Goal: Task Accomplishment & Management: Use online tool/utility

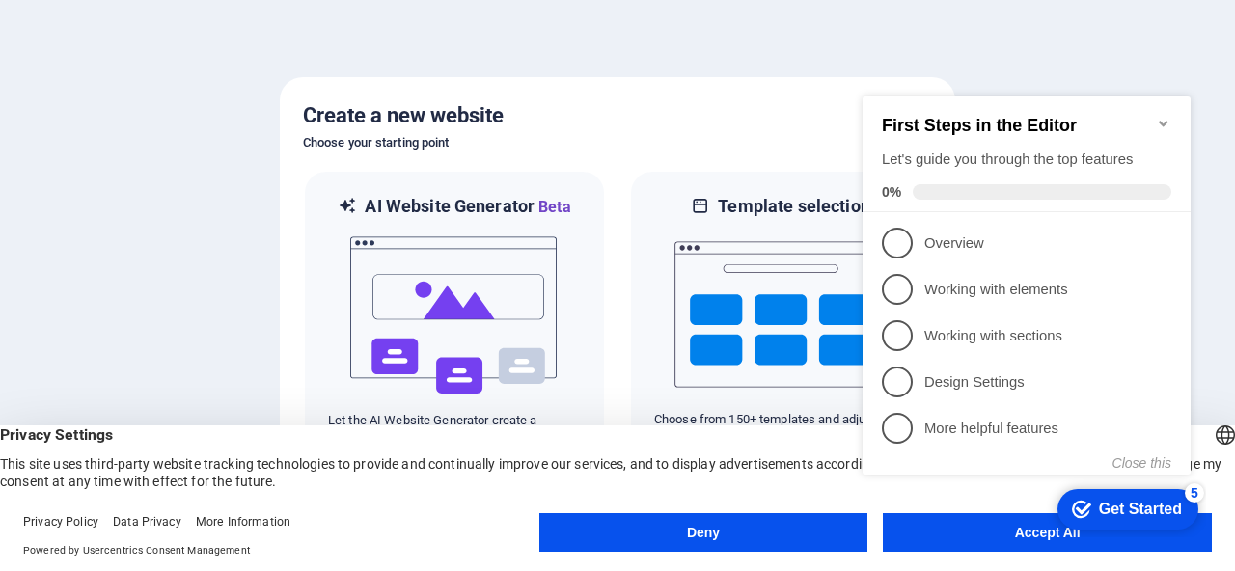
click at [1161, 116] on icon "Minimize checklist" at bounding box center [1163, 123] width 15 height 15
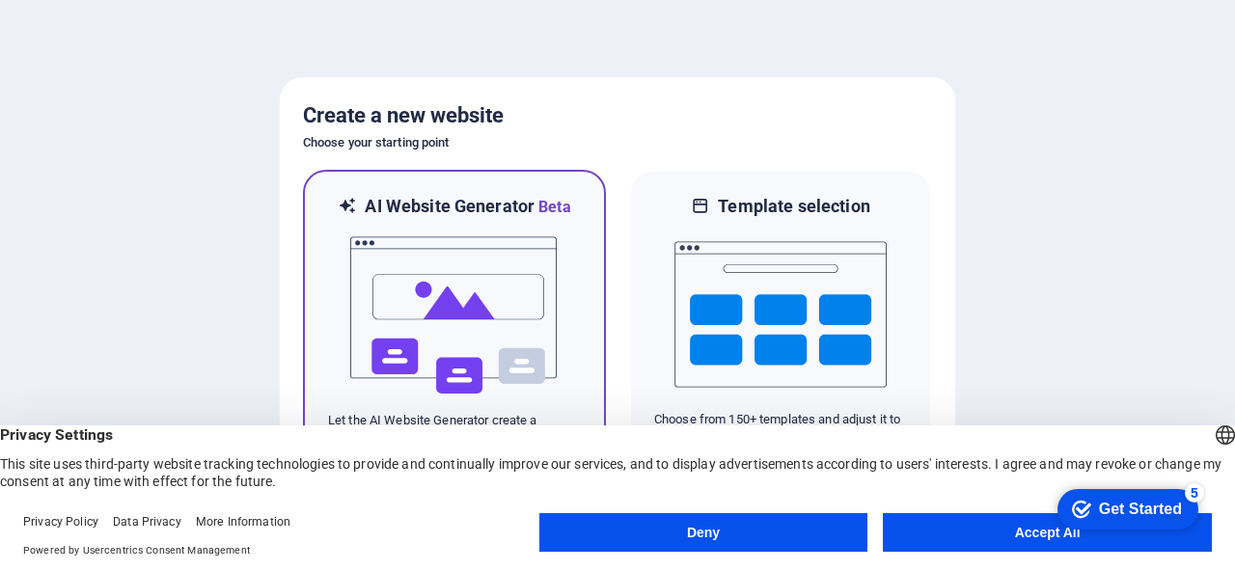
click at [513, 276] on img at bounding box center [454, 315] width 212 height 193
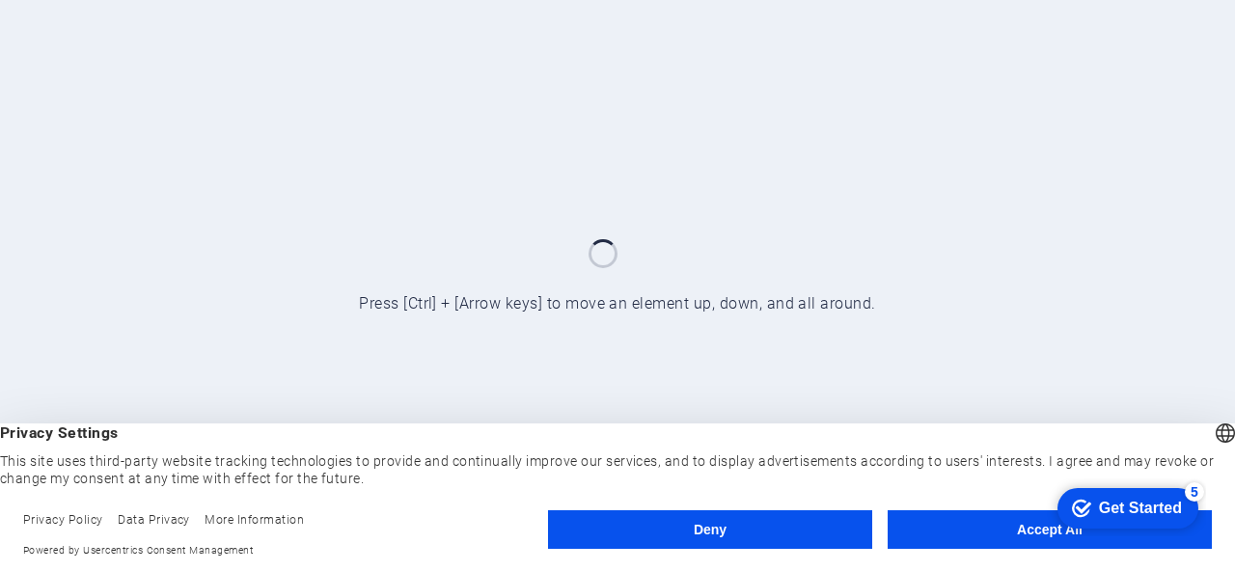
click at [975, 527] on button "Accept All" at bounding box center [1050, 529] width 324 height 39
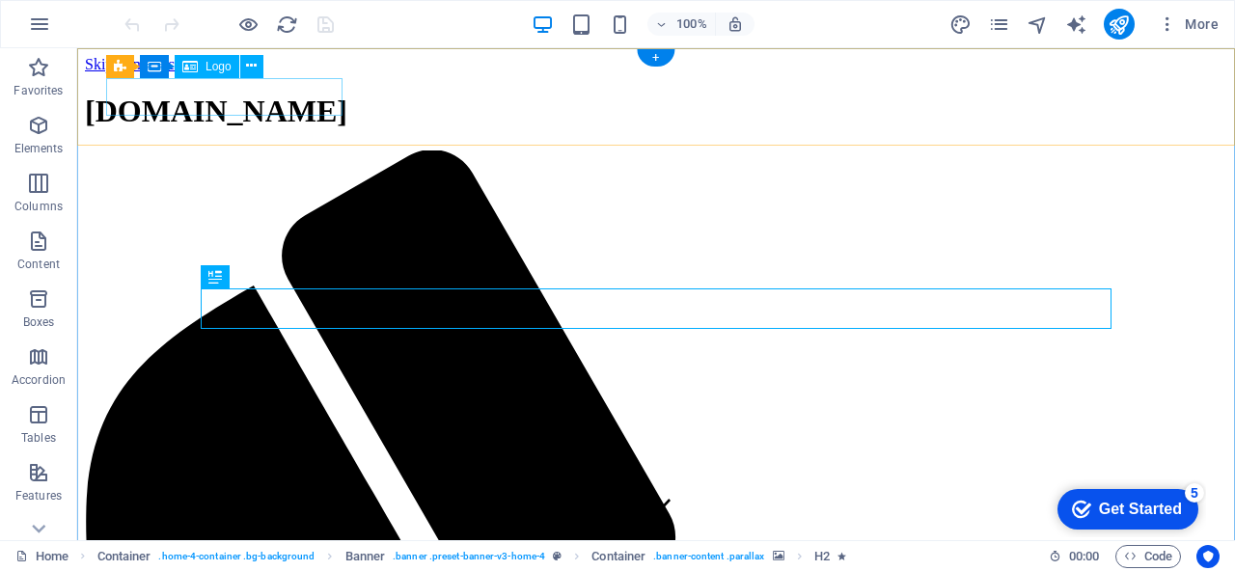
click at [288, 105] on div "[DOMAIN_NAME]" at bounding box center [656, 112] width 1142 height 36
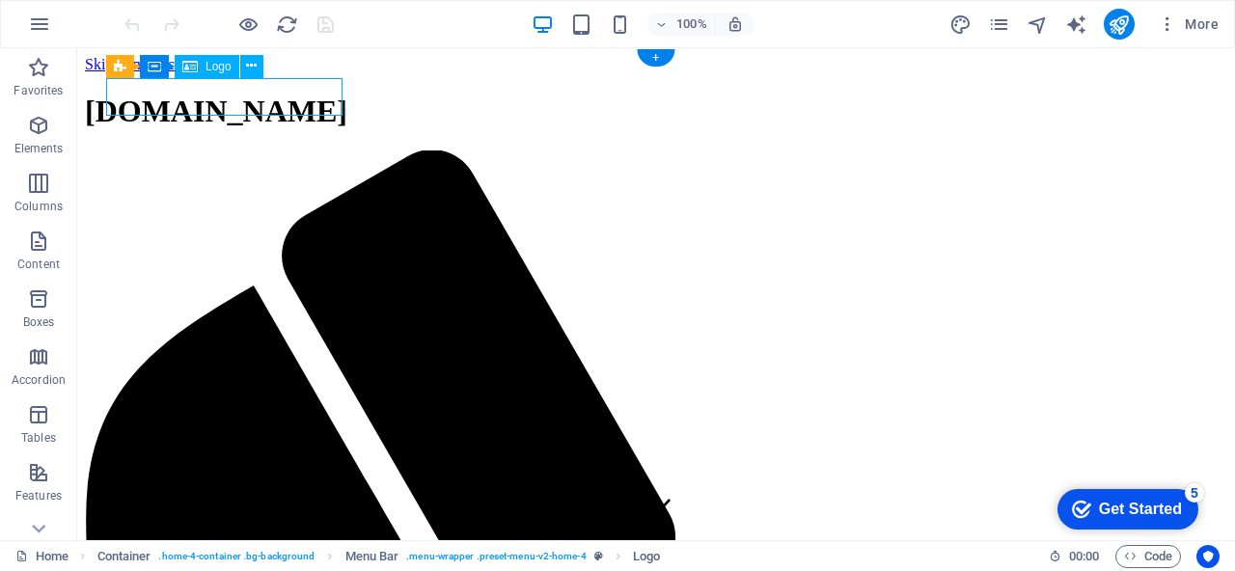
click at [314, 101] on div "[DOMAIN_NAME]" at bounding box center [656, 112] width 1142 height 36
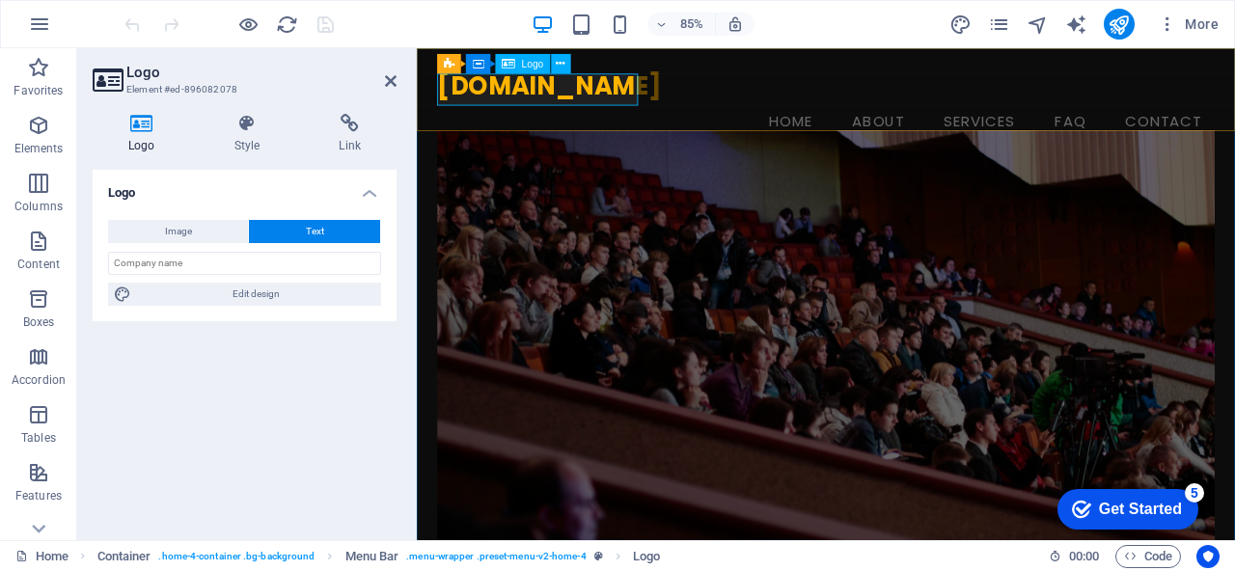
click at [536, 91] on div "[DOMAIN_NAME]" at bounding box center [898, 92] width 915 height 38
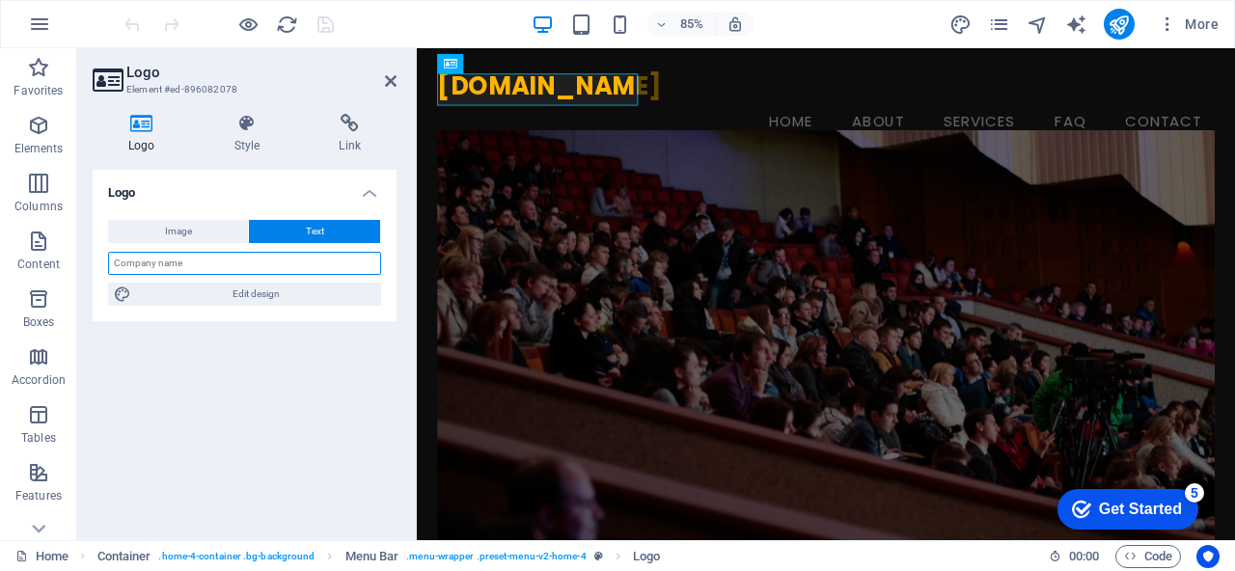
click at [240, 268] on input "text" at bounding box center [244, 263] width 273 height 23
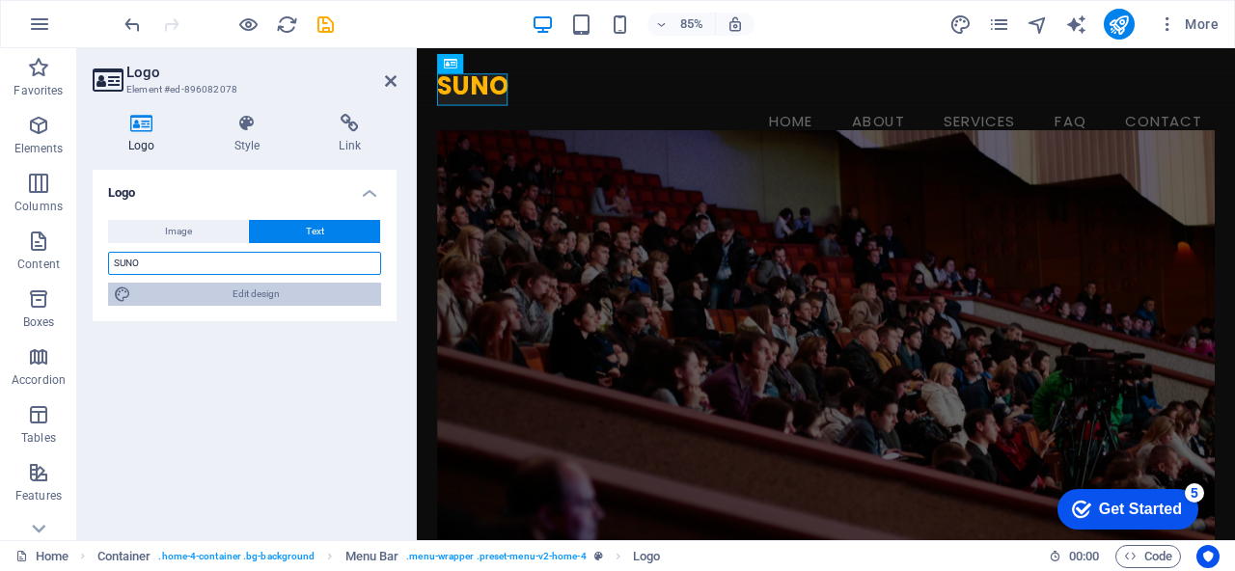
type input "SUNO"
click at [276, 293] on span "Edit design" at bounding box center [256, 294] width 238 height 23
select select "px"
select select "200"
select select "px"
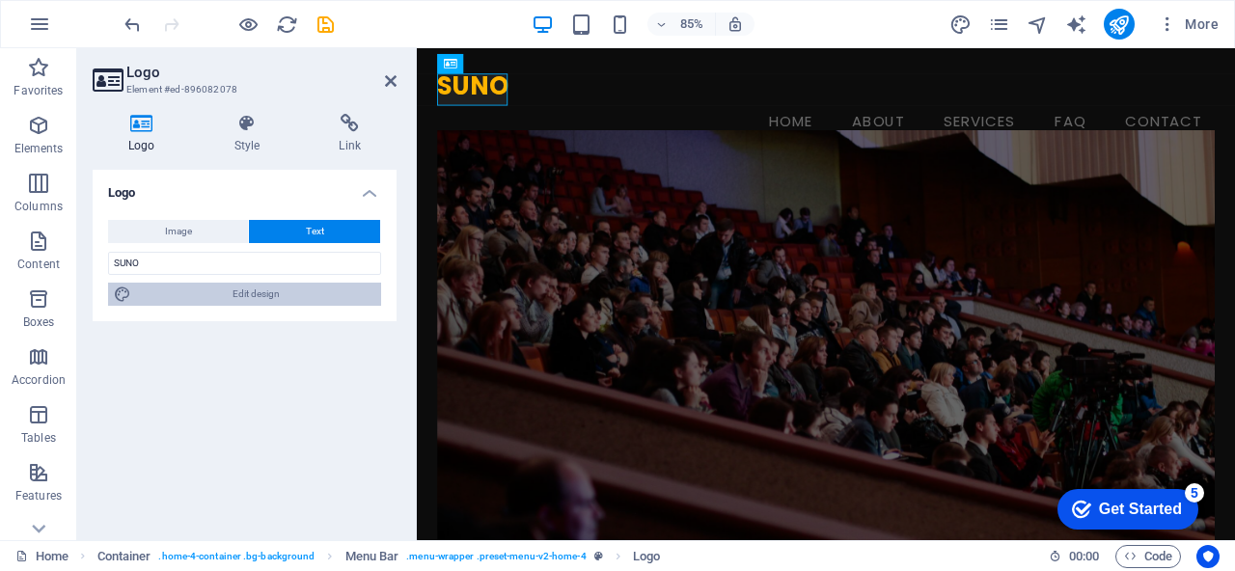
select select "px"
select select "600"
select select "px"
select select "rem"
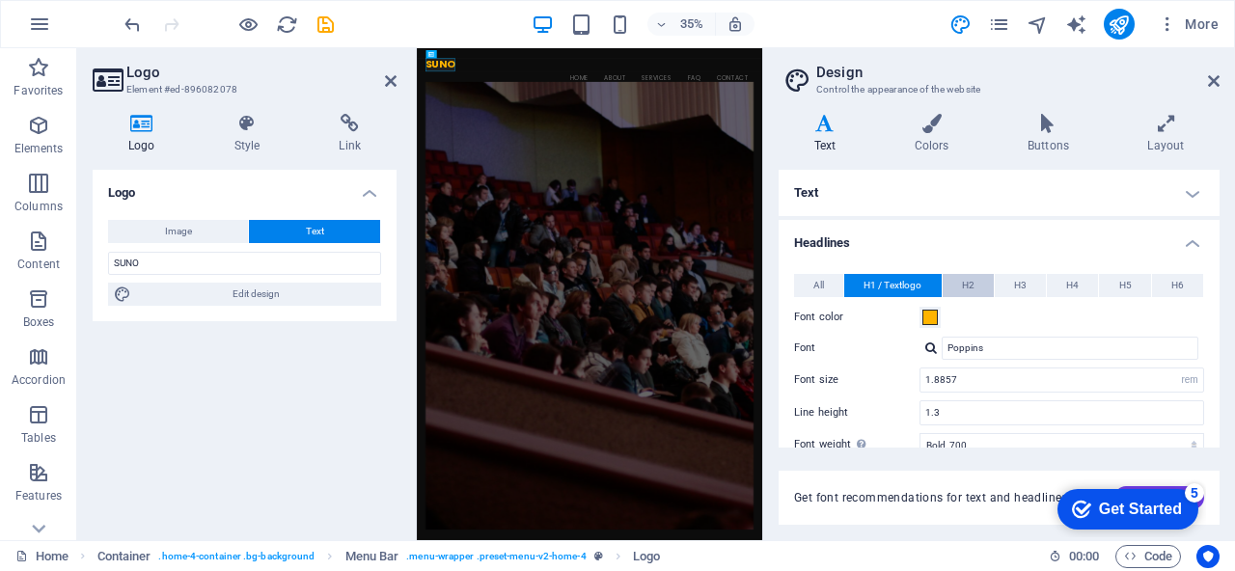
click at [970, 280] on span "H2" at bounding box center [968, 285] width 13 height 23
click at [898, 285] on span "H1 / Textlogo" at bounding box center [892, 285] width 58 height 23
click at [970, 285] on span "H2" at bounding box center [968, 285] width 13 height 23
click at [1016, 284] on span "H3" at bounding box center [1020, 285] width 13 height 23
click at [916, 289] on span "H1 / Textlogo" at bounding box center [892, 285] width 58 height 23
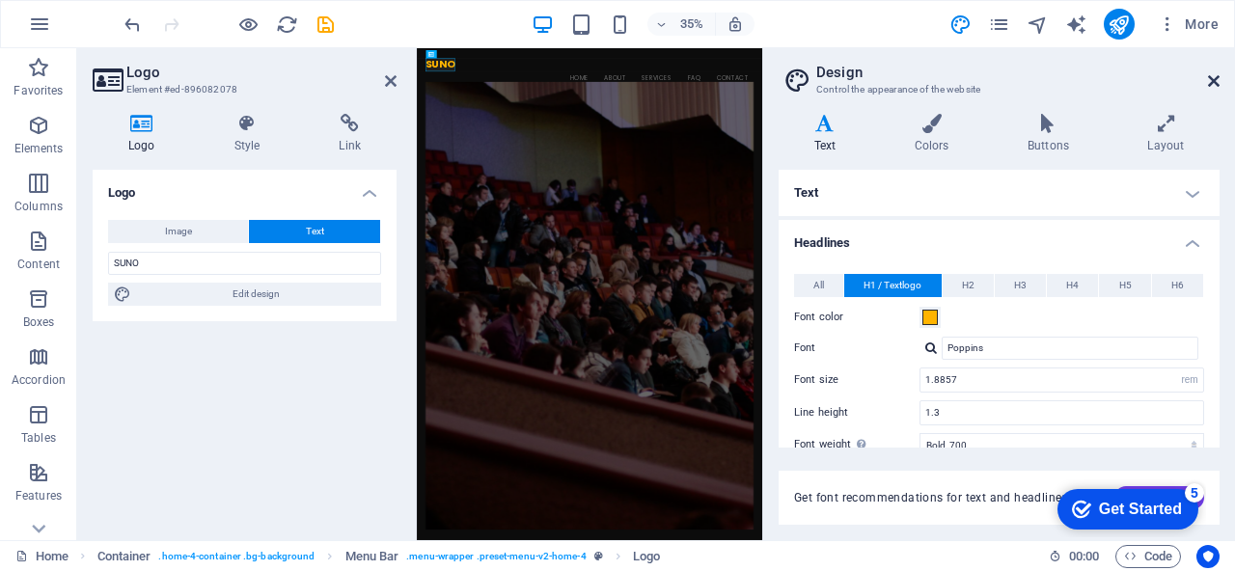
click at [1217, 73] on icon at bounding box center [1214, 80] width 12 height 15
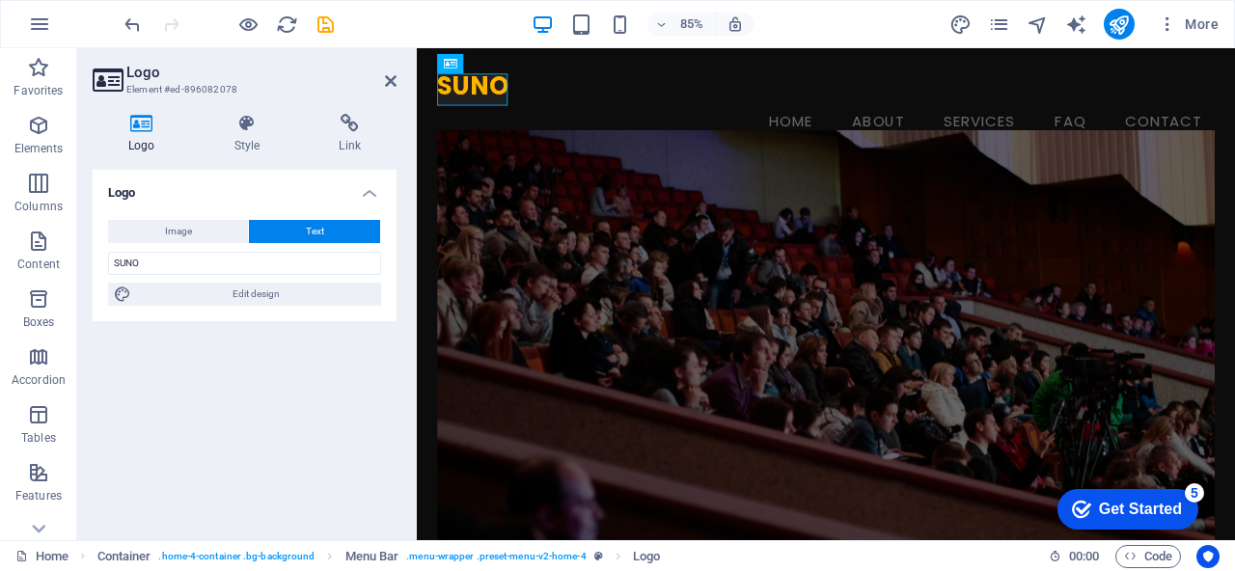
click at [839, 197] on figure at bounding box center [898, 408] width 915 height 527
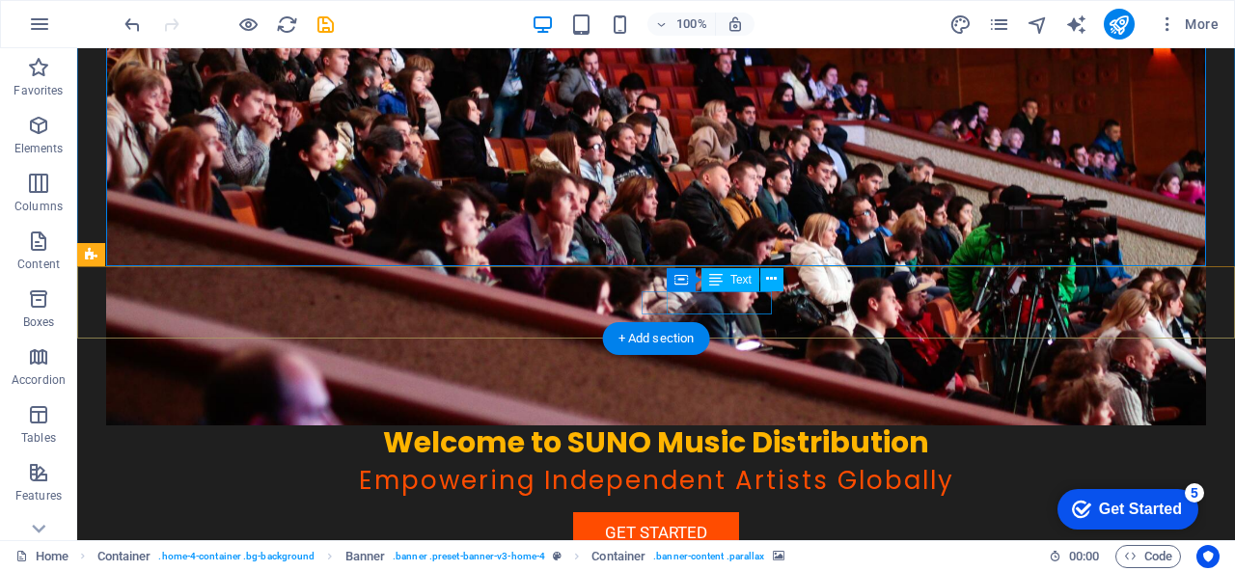
scroll to position [362, 0]
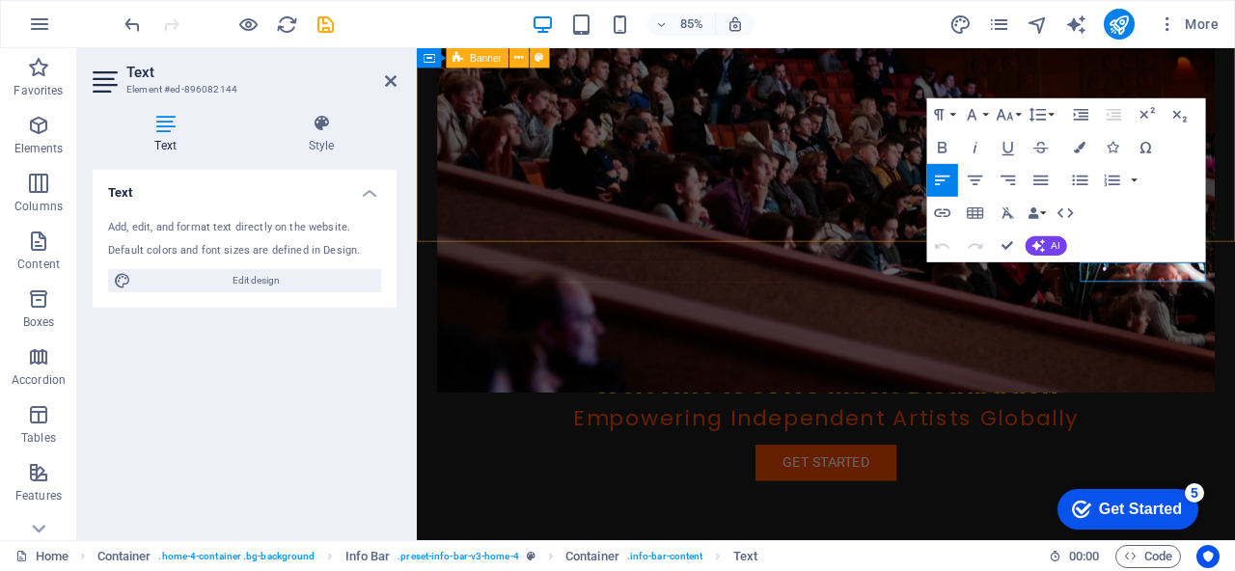
click at [154, 132] on icon at bounding box center [166, 123] width 146 height 19
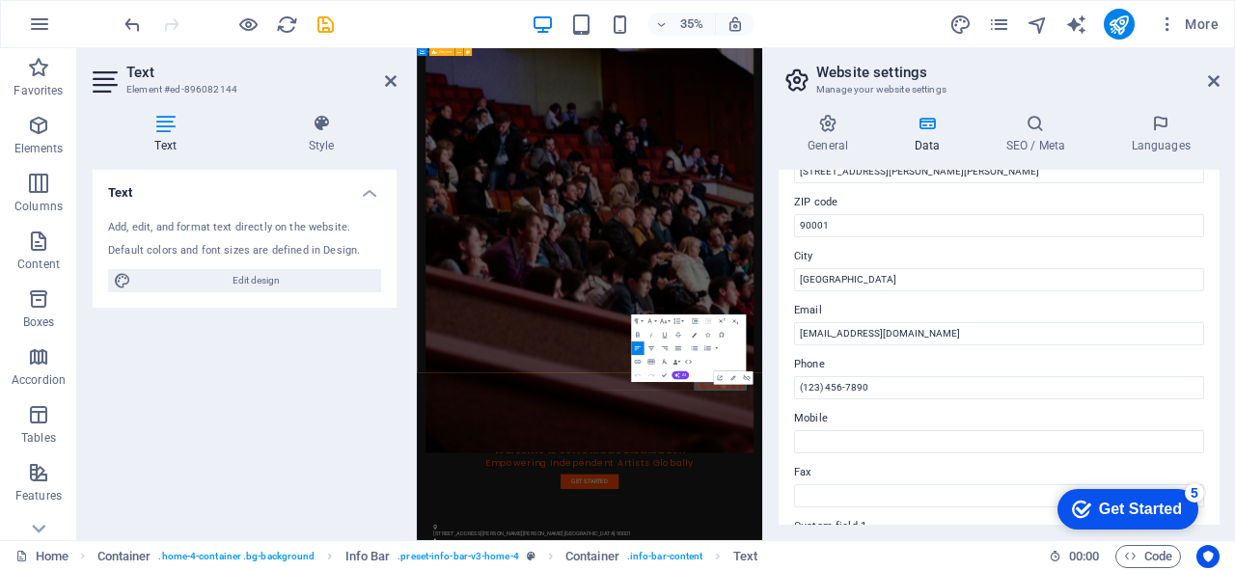
scroll to position [263, 0]
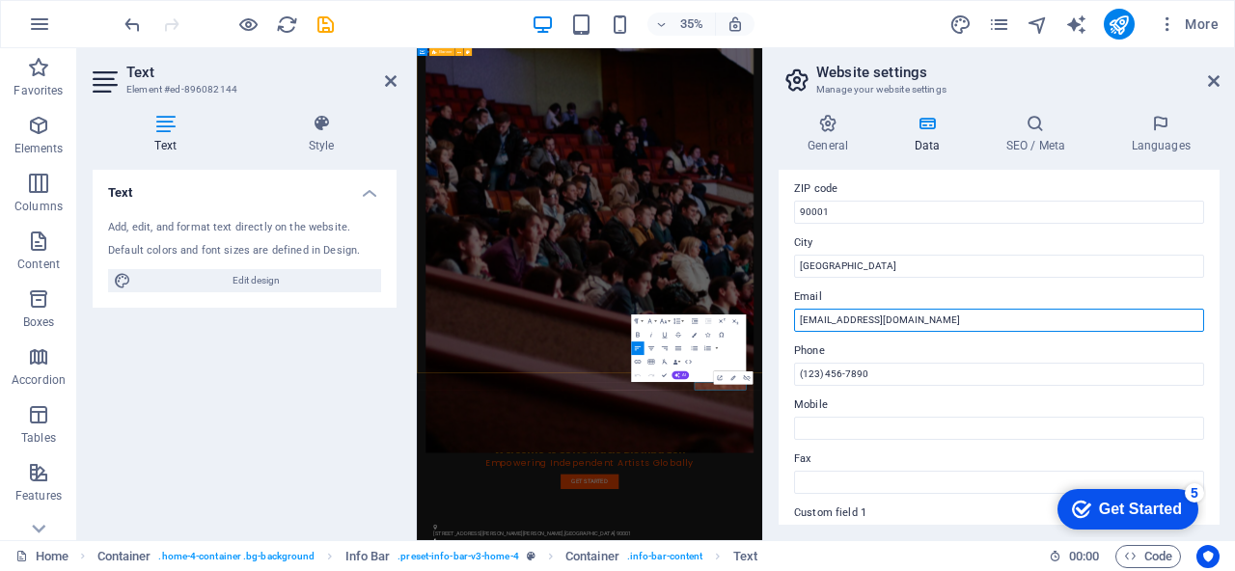
click at [816, 319] on input "[EMAIL_ADDRESS][DOMAIN_NAME]" at bounding box center [999, 320] width 410 height 23
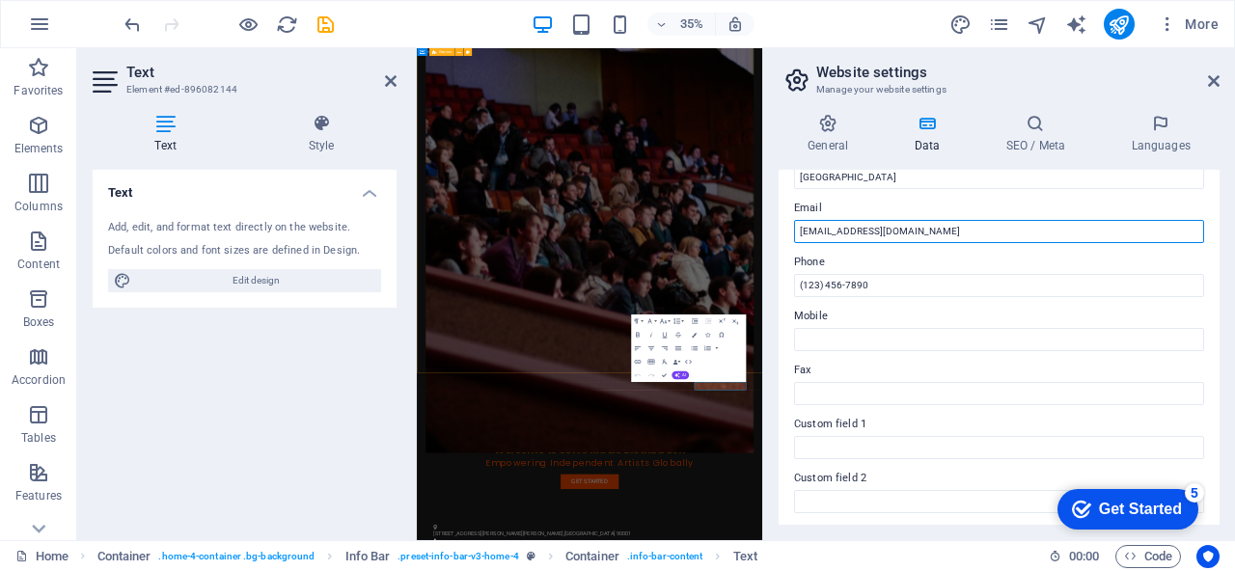
scroll to position [572, 0]
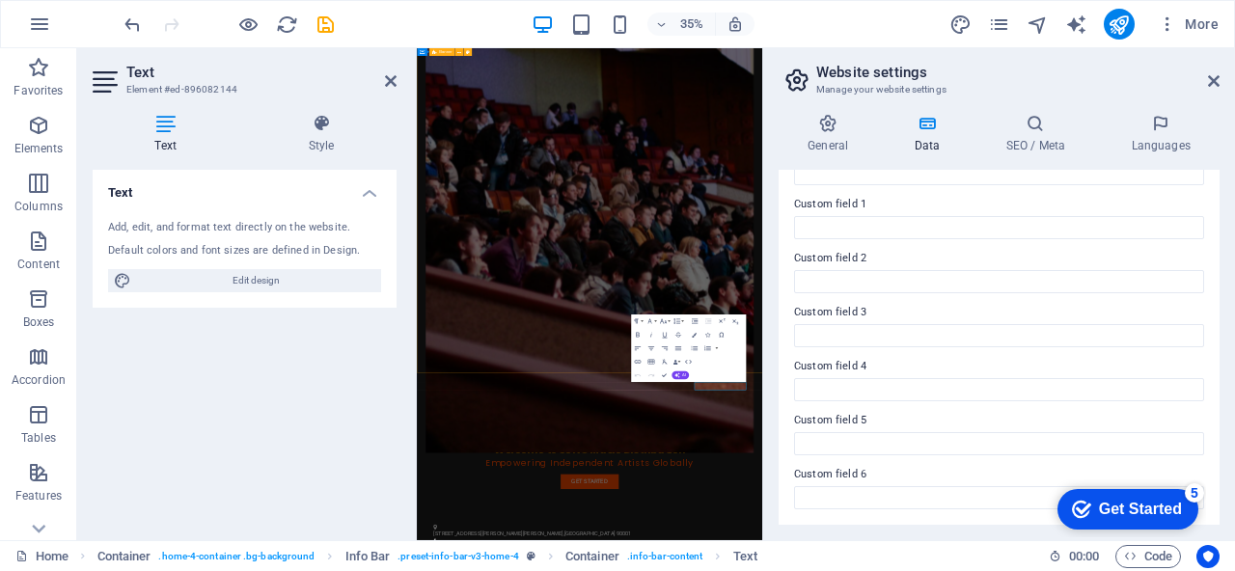
type input "[EMAIL_ADDRESS][DOMAIN_NAME]"
click at [1204, 88] on header "Website settings Manage your website settings" at bounding box center [1000, 73] width 437 height 50
click at [826, 147] on h4 "General" at bounding box center [832, 134] width 106 height 41
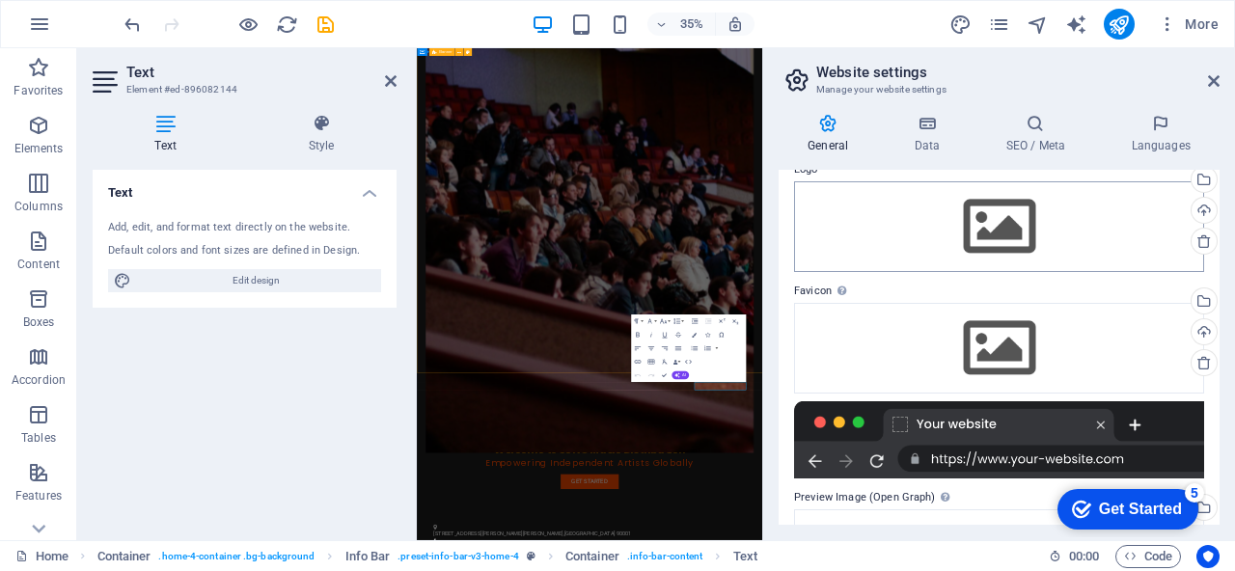
scroll to position [15, 0]
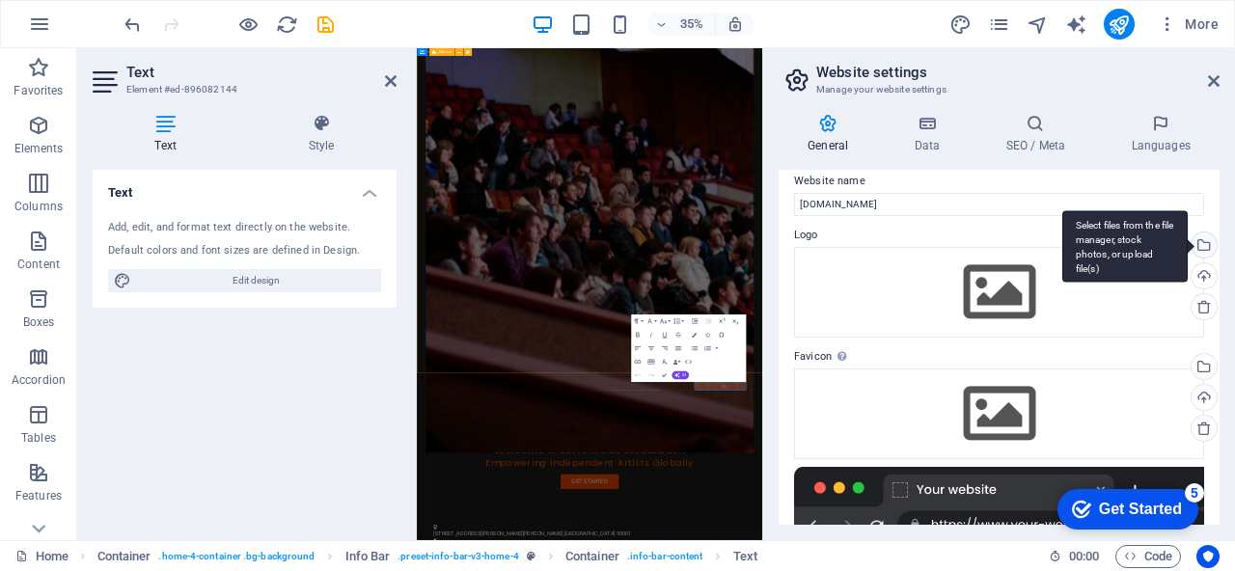
click at [1198, 237] on div "Select files from the file manager, stock photos, or upload file(s)" at bounding box center [1202, 246] width 29 height 29
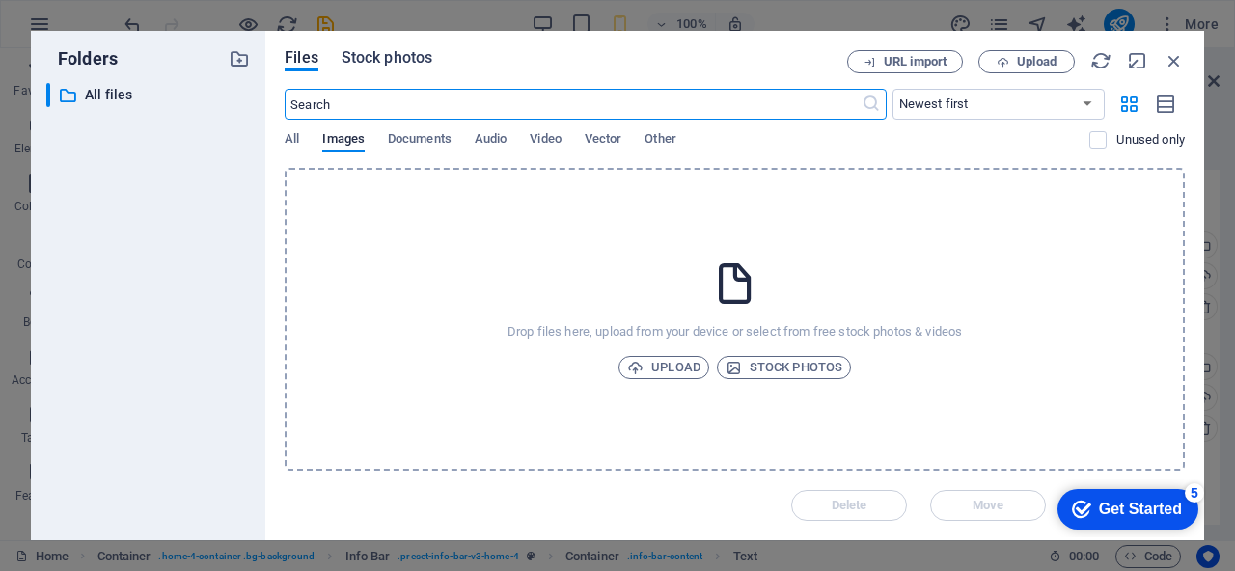
click at [398, 50] on span "Stock photos" at bounding box center [387, 57] width 91 height 23
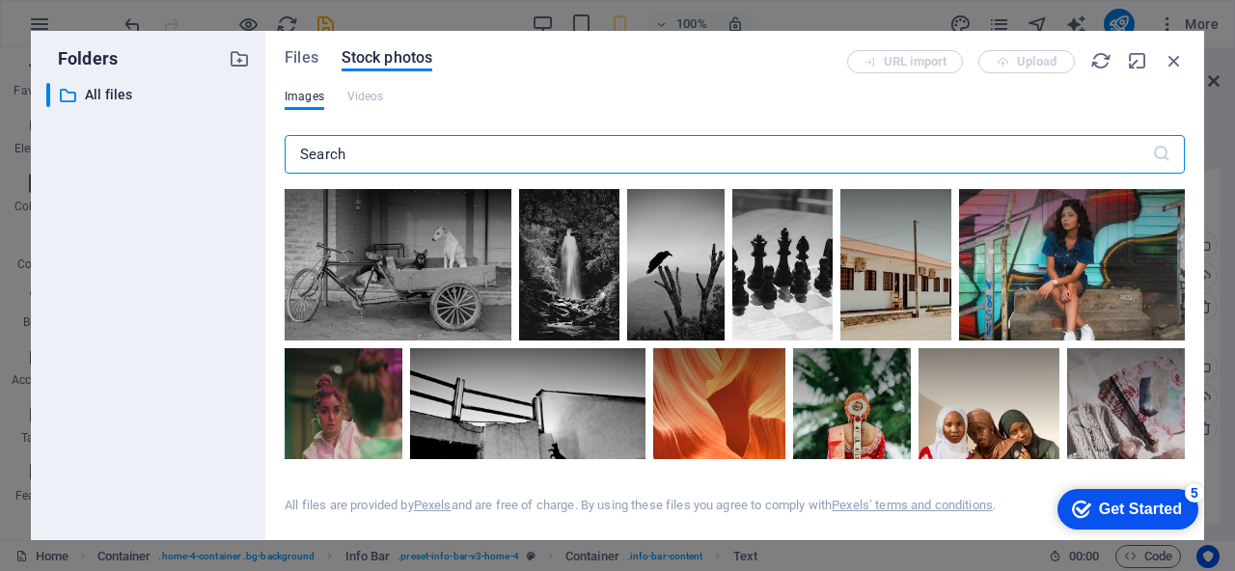
click at [326, 66] on div "Files Stock photos" at bounding box center [566, 60] width 562 height 21
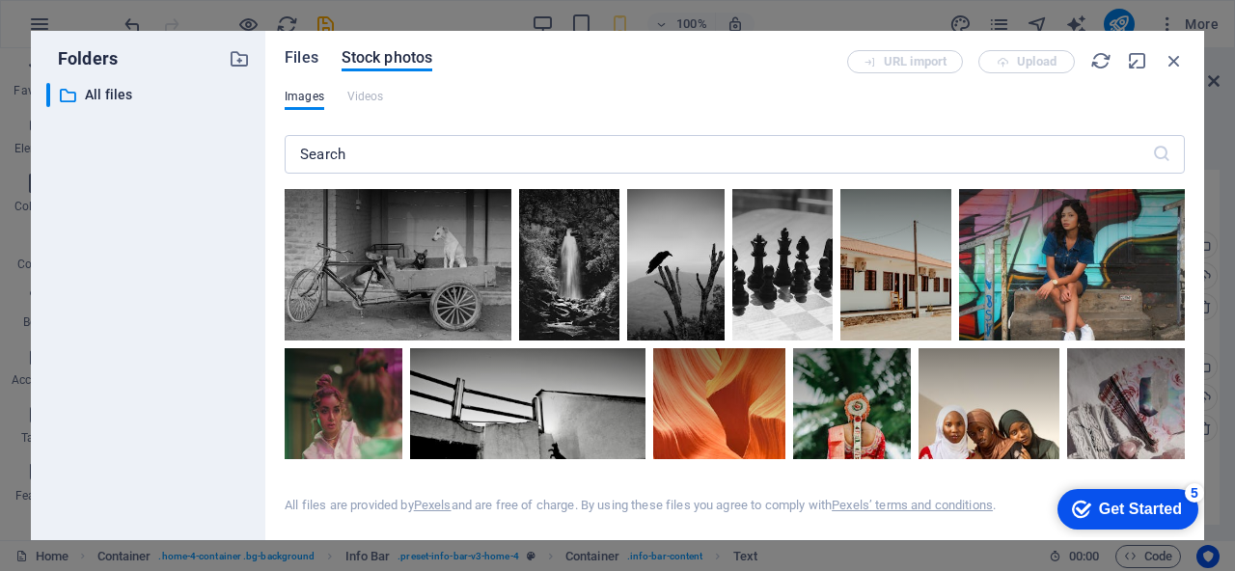
click at [306, 57] on span "Files" at bounding box center [302, 57] width 34 height 23
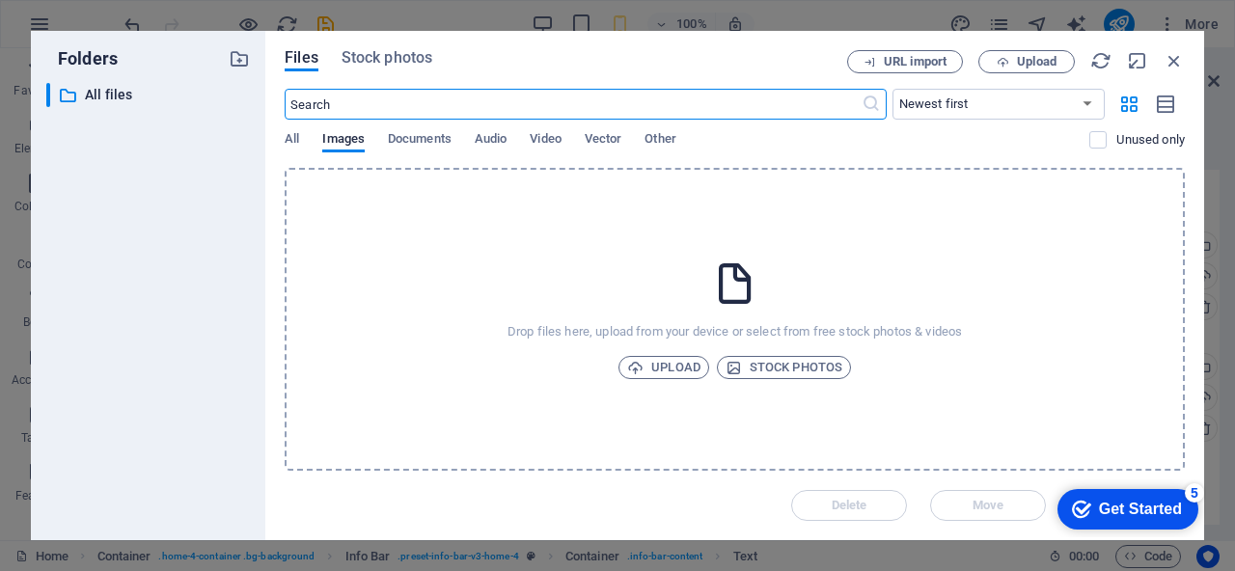
click at [1186, 65] on div "Files Stock photos URL import Upload ​ Newest first Oldest first Name (A-Z) Nam…" at bounding box center [734, 285] width 939 height 509
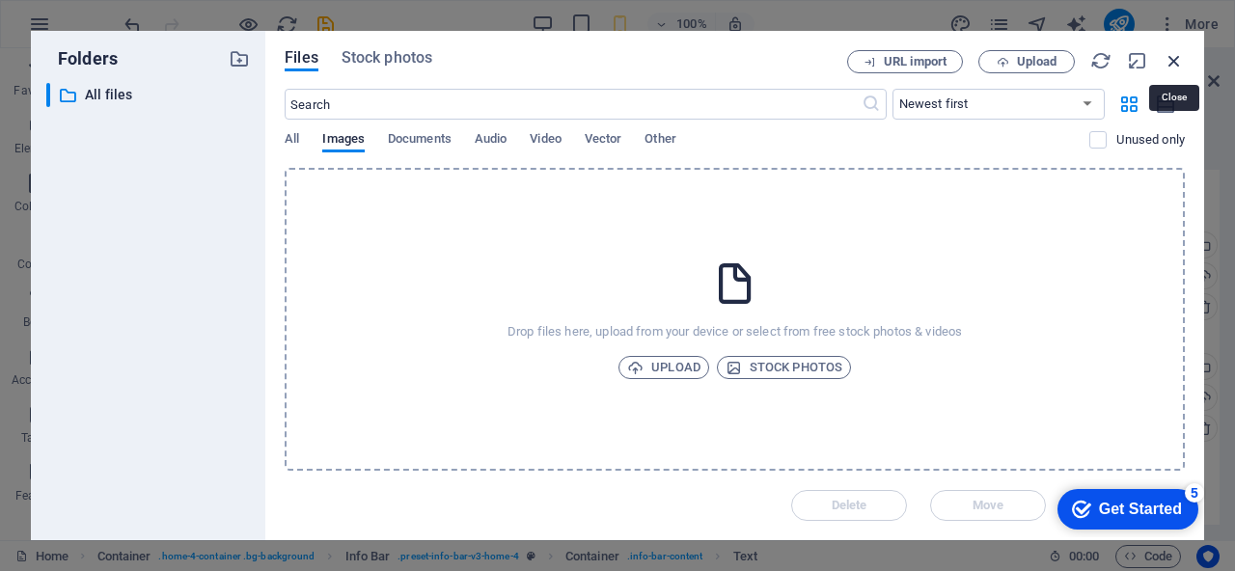
click at [1169, 63] on icon "button" at bounding box center [1173, 60] width 21 height 21
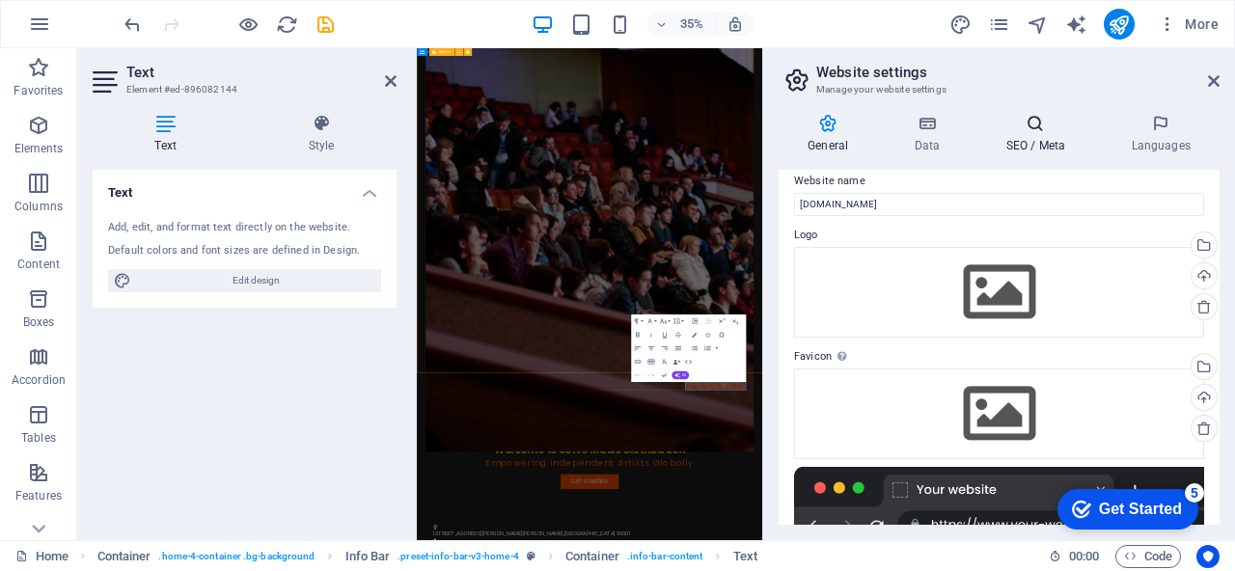
click at [1041, 126] on icon at bounding box center [1035, 123] width 118 height 19
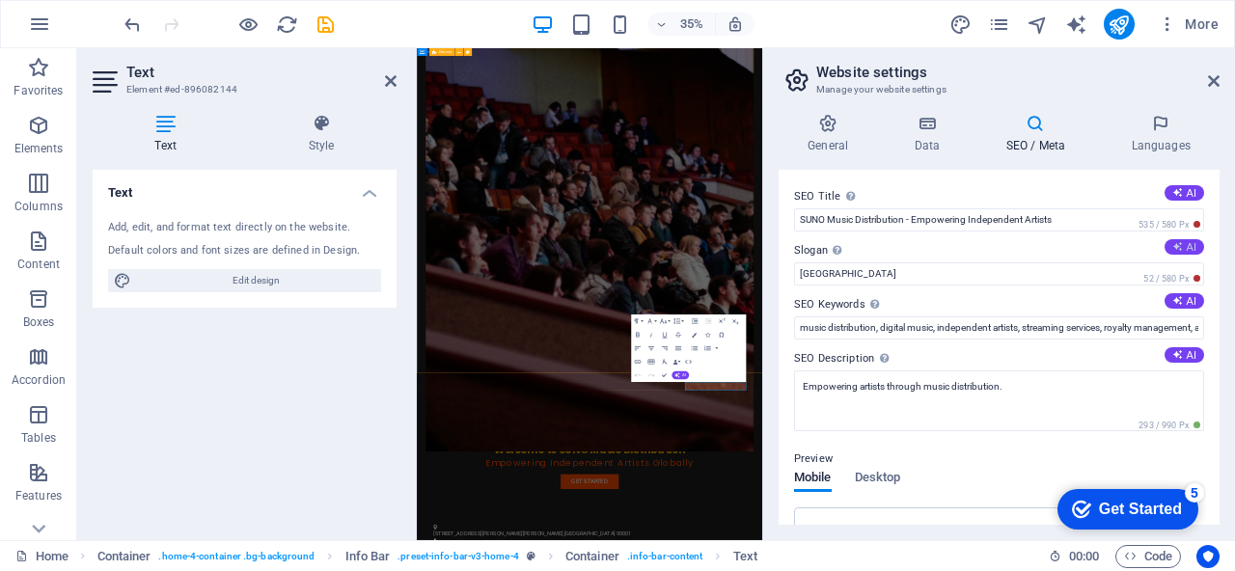
click at [1191, 249] on button "AI" at bounding box center [1184, 246] width 40 height 15
type input "Empowering Your Music Journey, Globally"
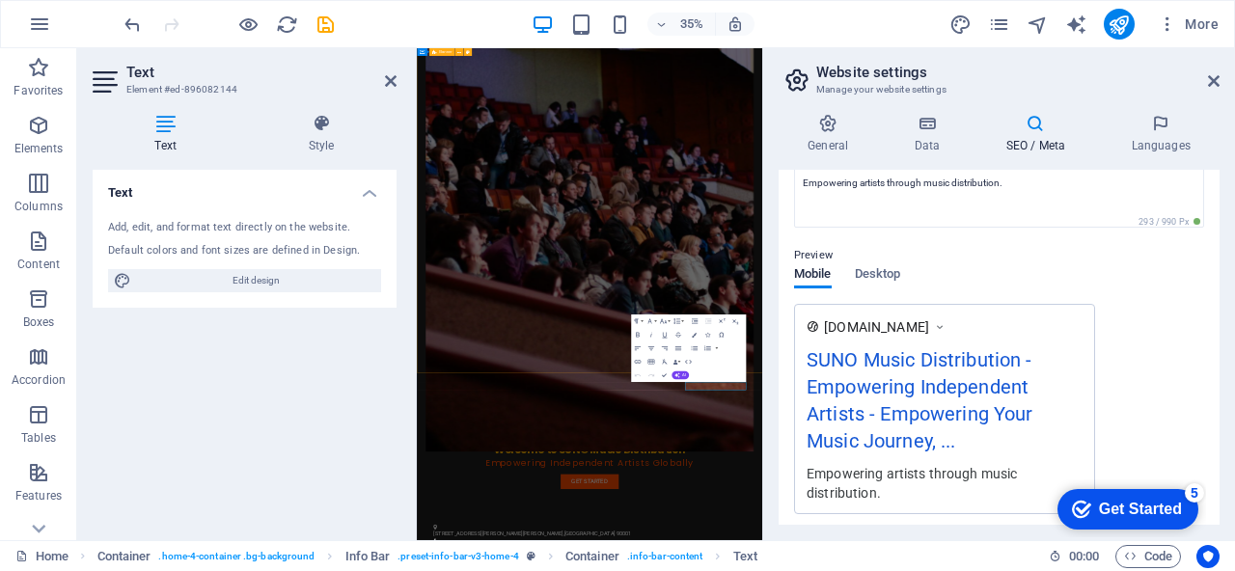
scroll to position [107, 0]
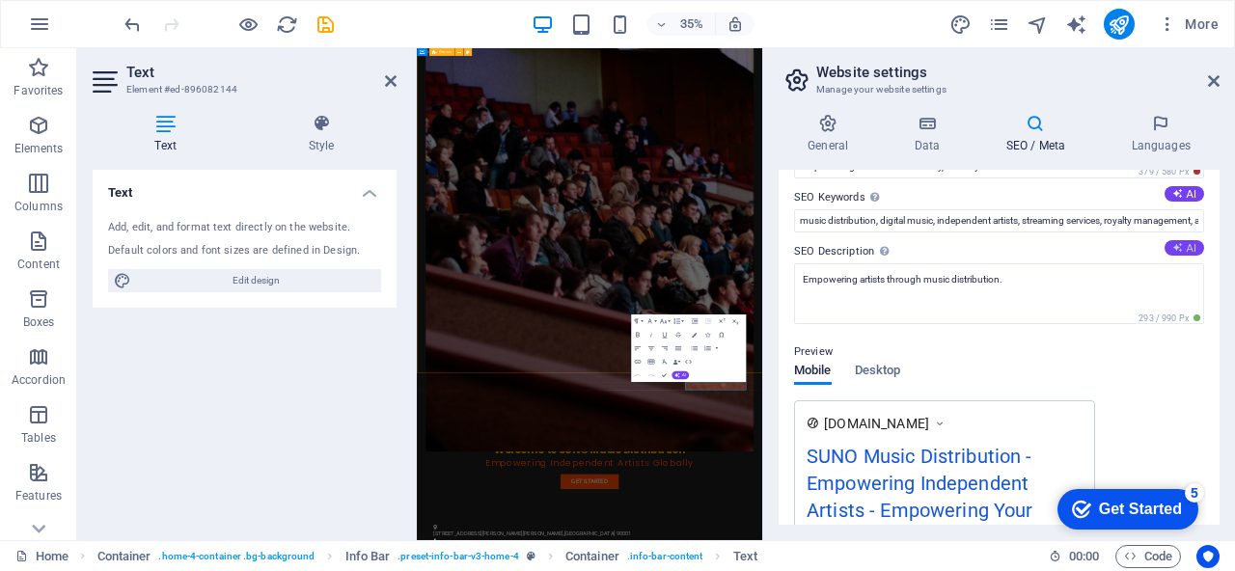
click at [1184, 244] on button "AI" at bounding box center [1184, 247] width 40 height 15
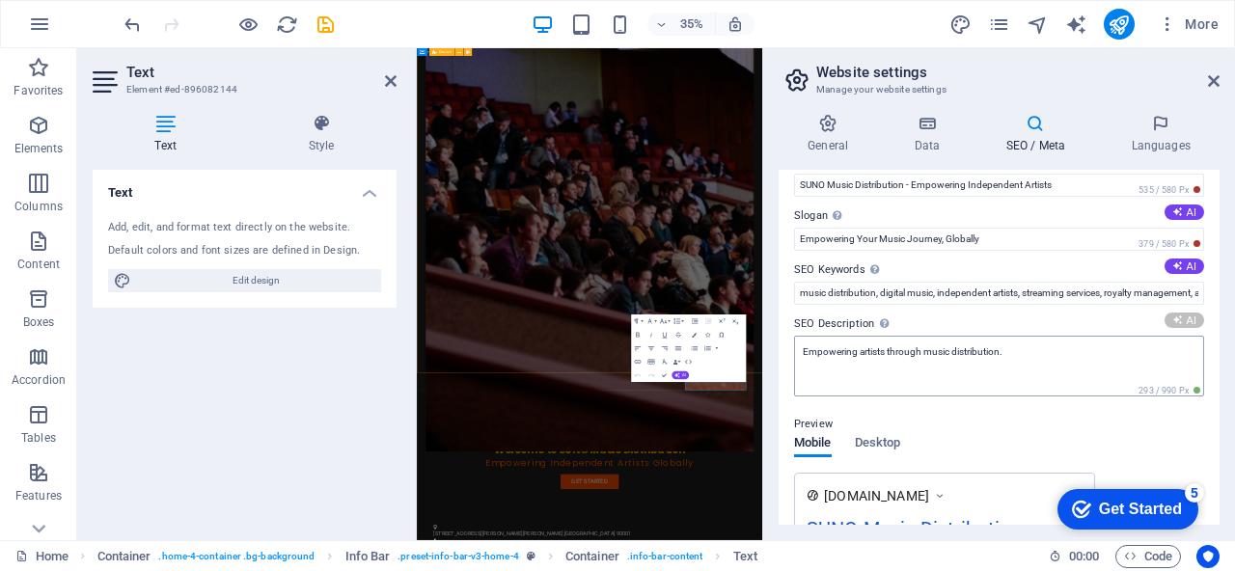
scroll to position [33, 0]
type textarea "Empower your music career with SUNO Music Distribution! Simplify distribution, …"
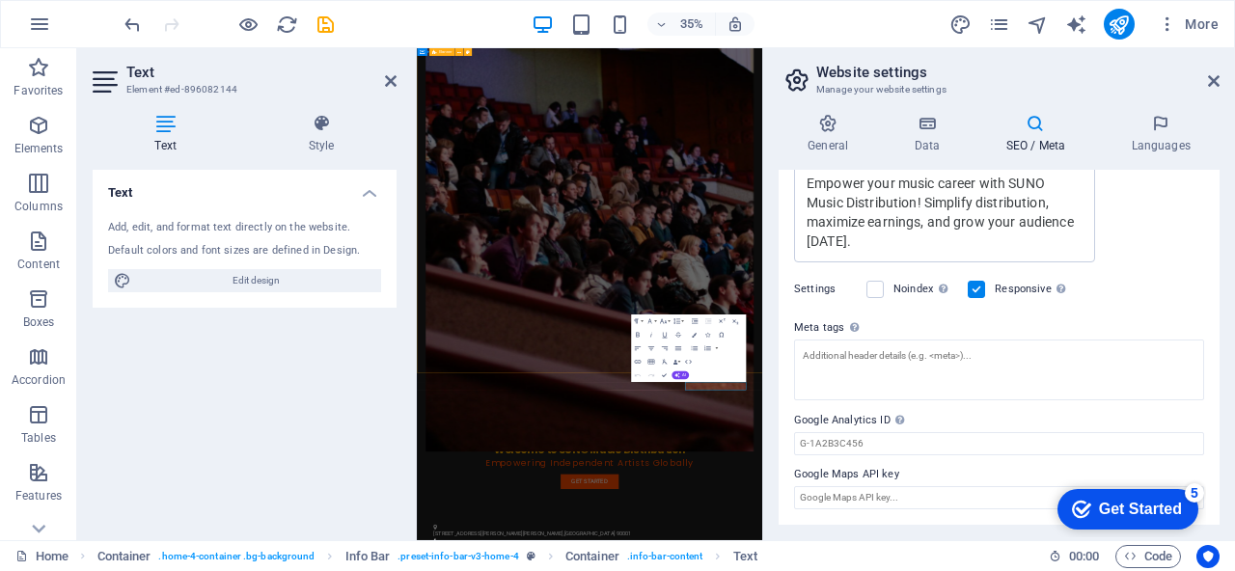
scroll to position [0, 0]
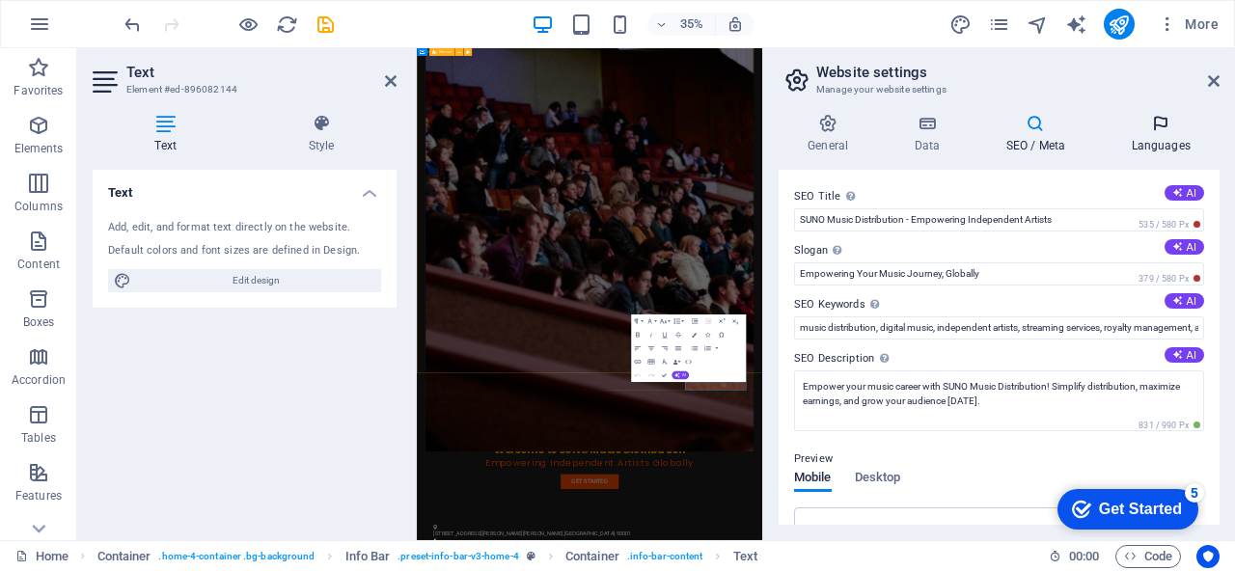
click at [1165, 131] on icon at bounding box center [1161, 123] width 118 height 19
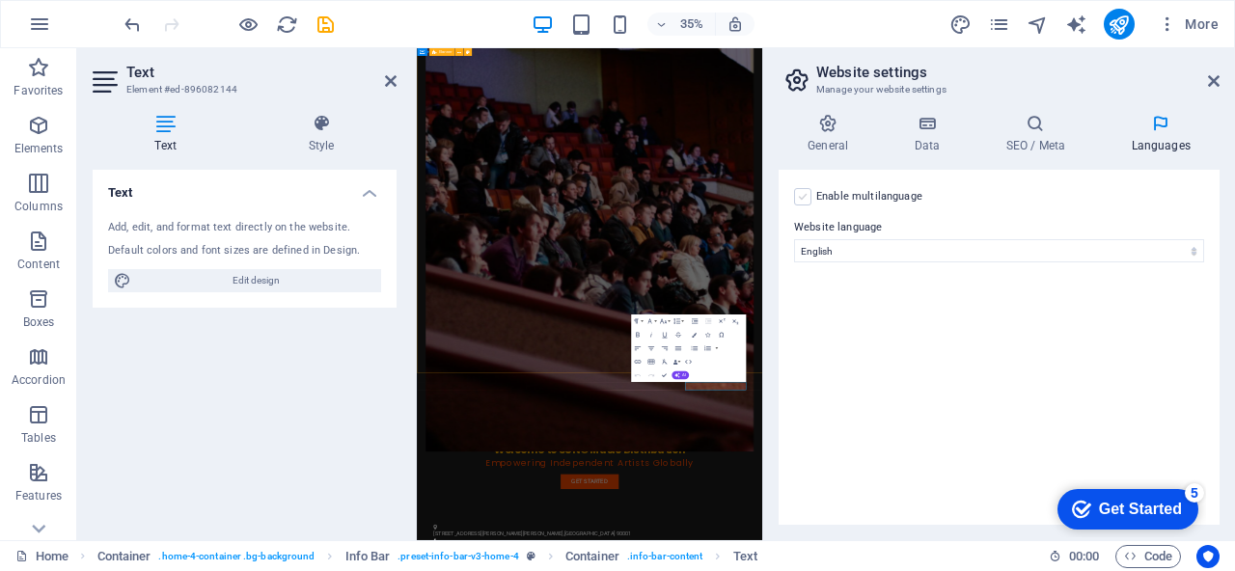
click at [794, 197] on label at bounding box center [802, 196] width 17 height 17
click at [0, 0] on input "Enable multilanguage To disable multilanguage delete all languages until only o…" at bounding box center [0, 0] width 0 height 0
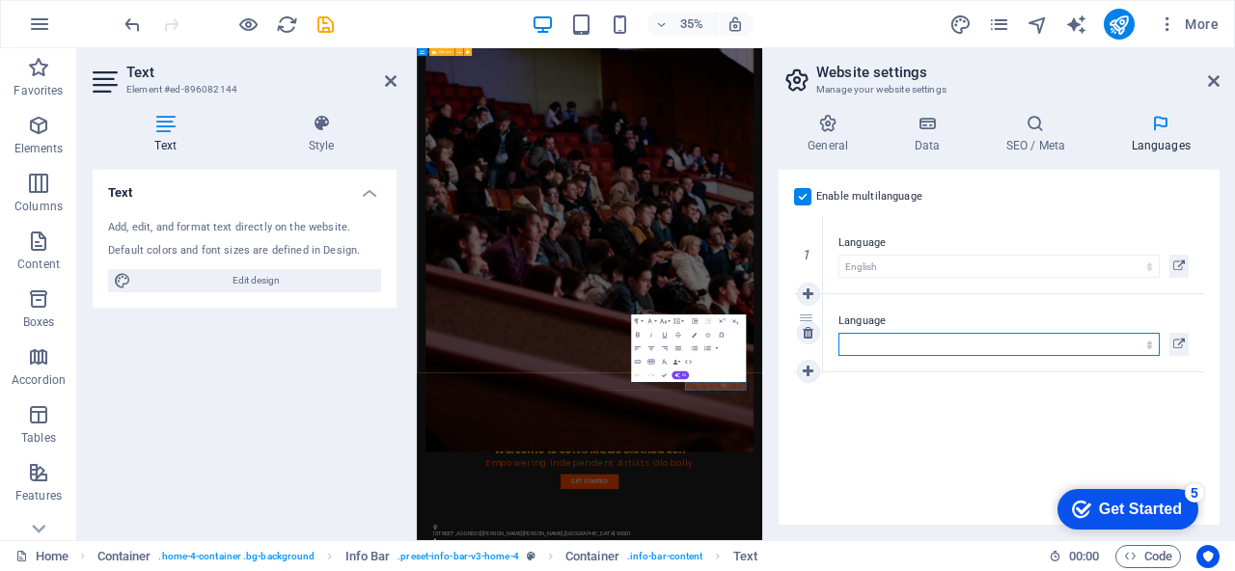
click at [907, 338] on select "Abkhazian Afar Afrikaans Akan Albanian Amharic Arabic Aragonese Armenian Assame…" at bounding box center [998, 344] width 321 height 23
select select "64"
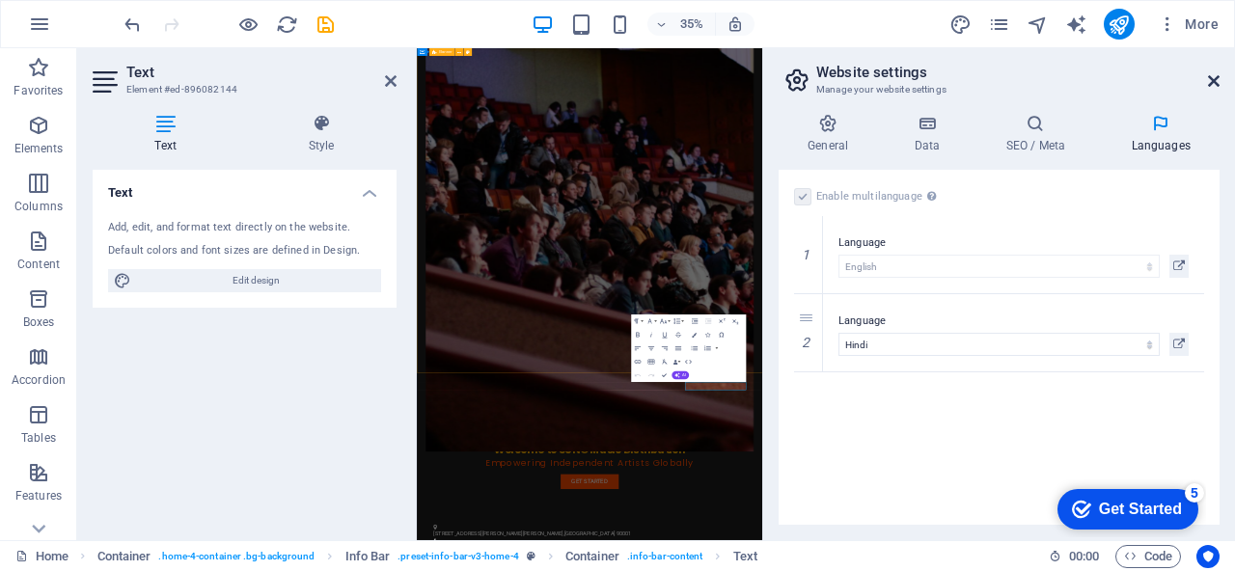
click at [1211, 73] on icon at bounding box center [1214, 80] width 12 height 15
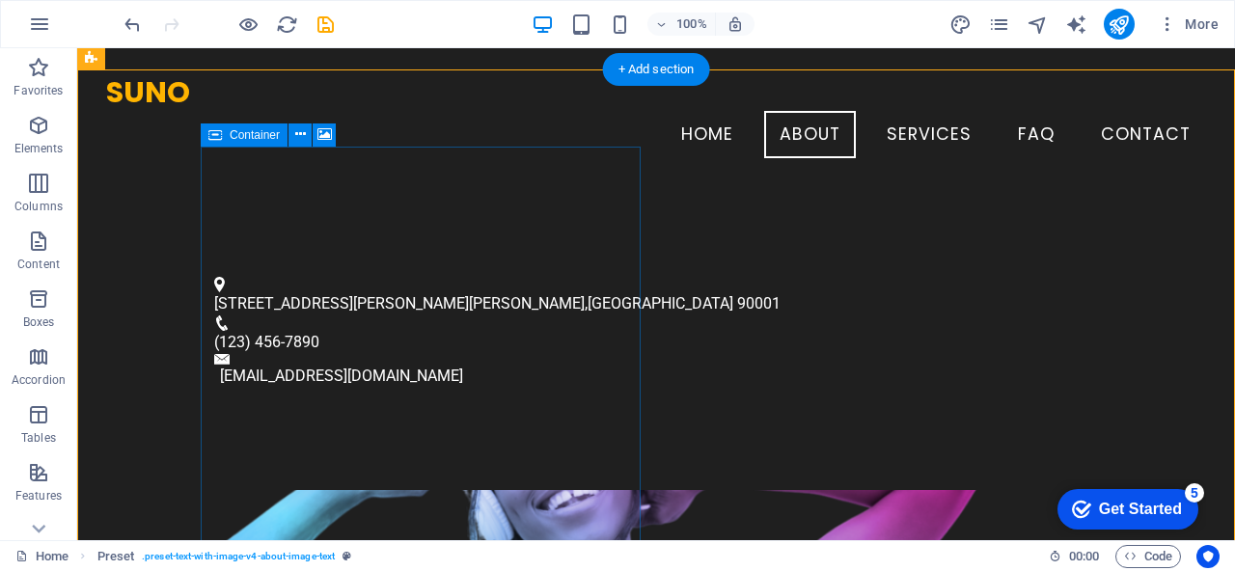
scroll to position [453, 0]
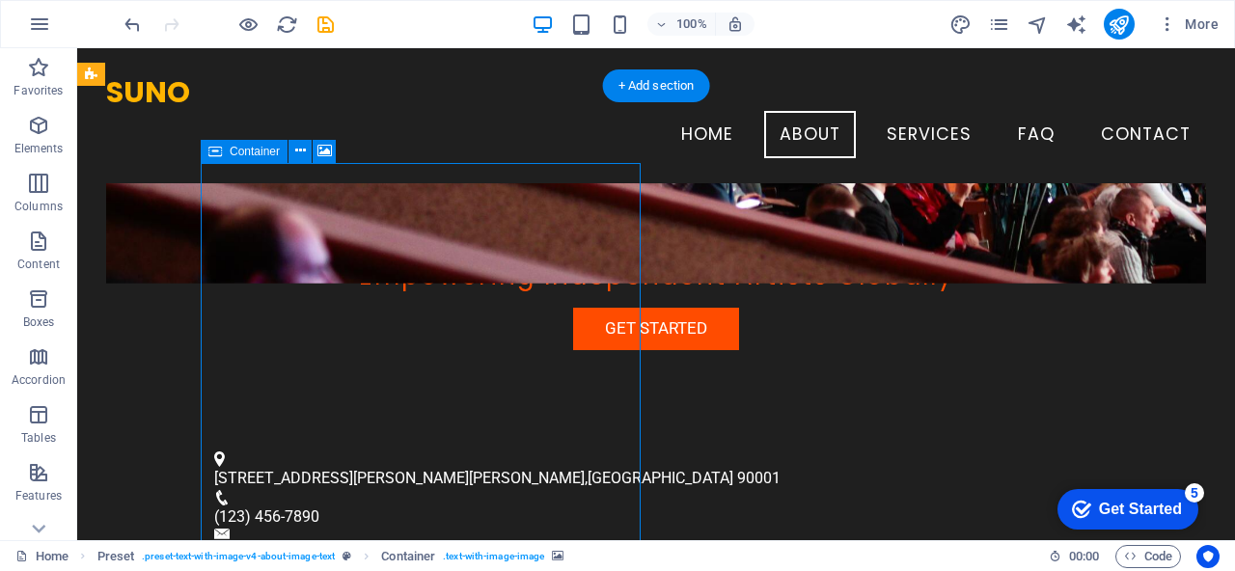
drag, startPoint x: 304, startPoint y: 222, endPoint x: 304, endPoint y: 293, distance: 71.4
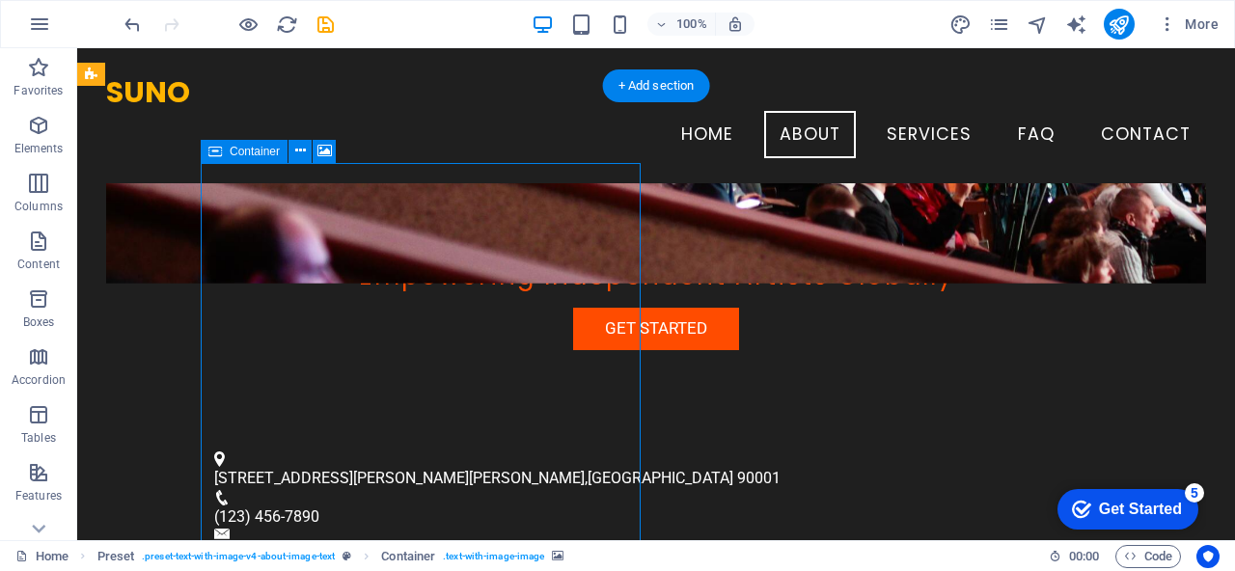
click at [409, 193] on div "H2 Container Container Banner Container Container Menu Bar Menu Container Logo …" at bounding box center [656, 294] width 1158 height 492
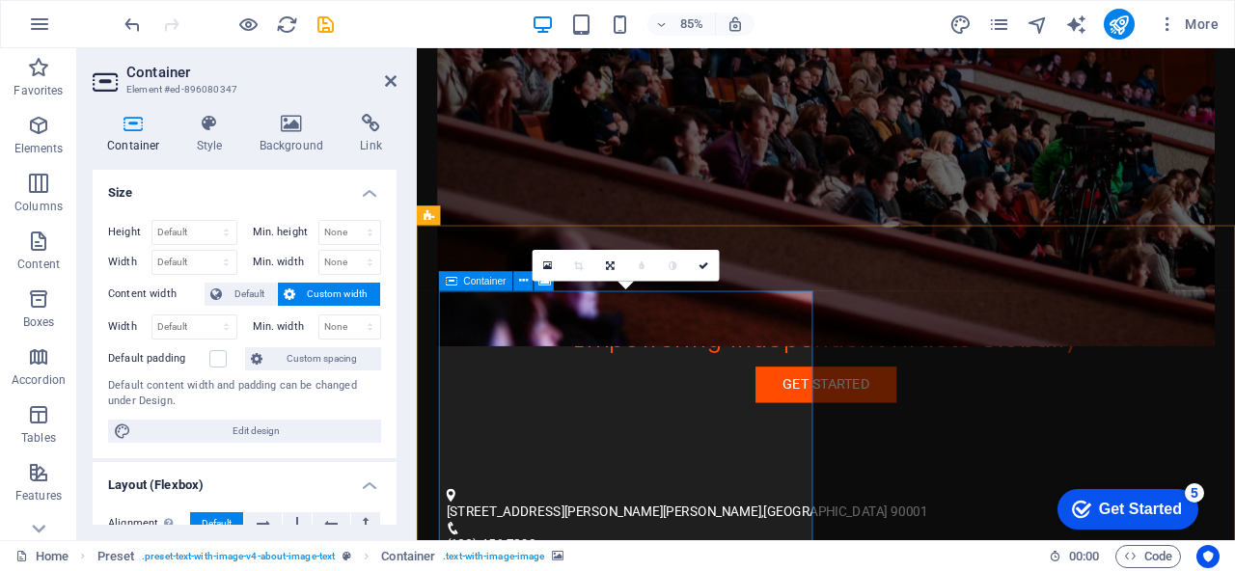
click at [732, 133] on figure at bounding box center [898, 136] width 915 height 527
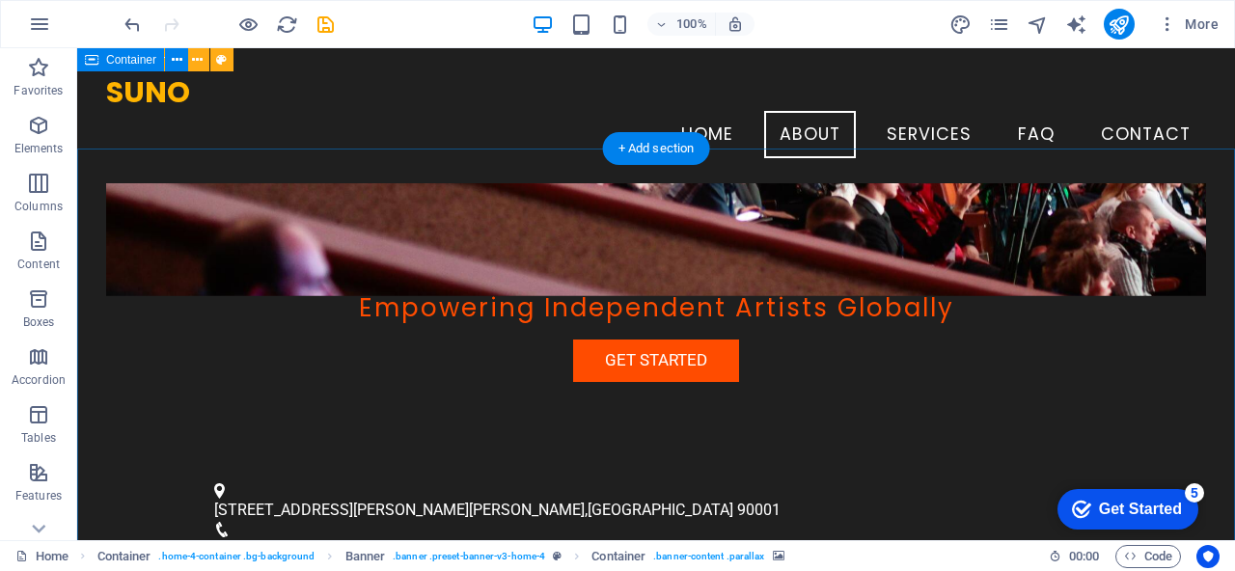
scroll to position [0, 0]
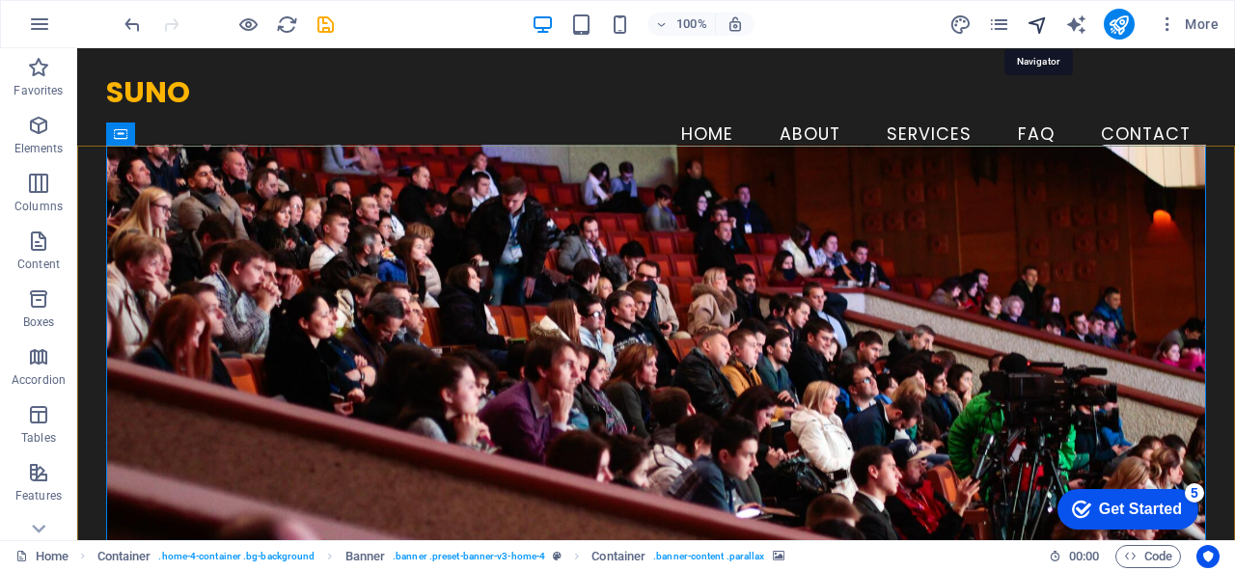
click at [1041, 24] on icon "navigator" at bounding box center [1037, 25] width 22 height 22
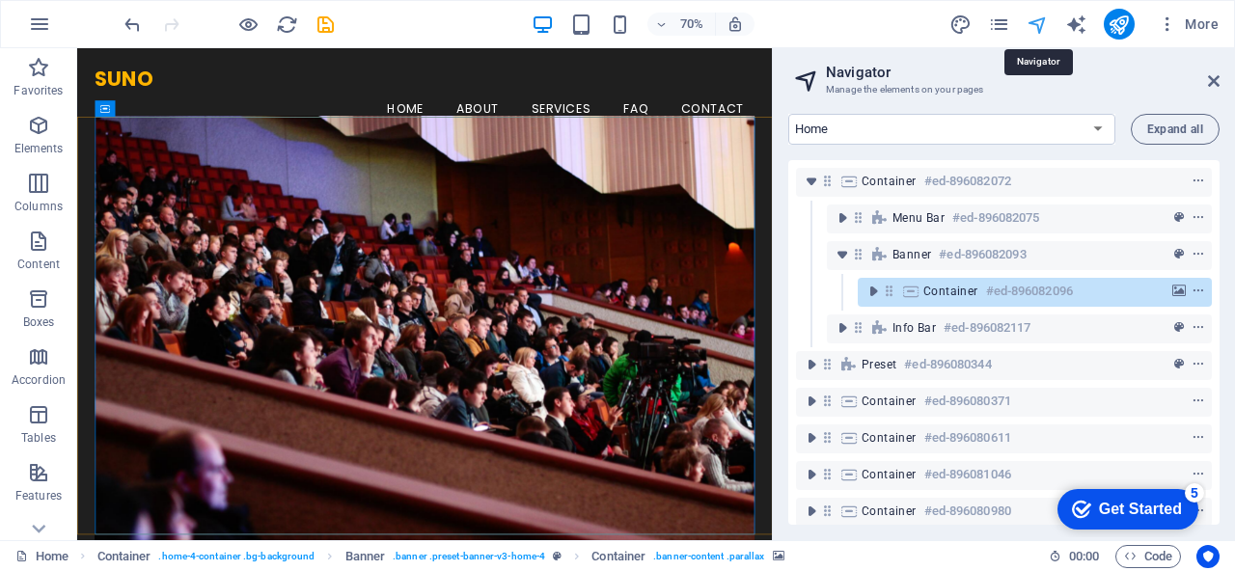
click at [1041, 24] on icon "navigator" at bounding box center [1037, 25] width 22 height 22
click at [991, 25] on icon "pages" at bounding box center [999, 25] width 22 height 22
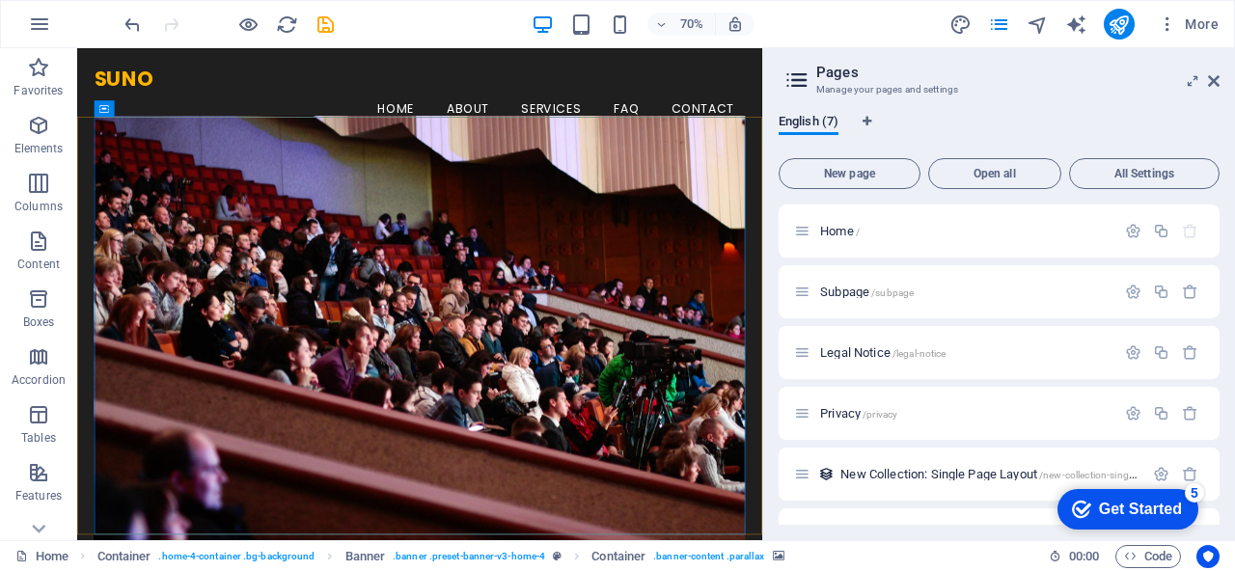
click at [1220, 83] on aside "Pages Manage your pages and settings English (7) New page Open all All Settings…" at bounding box center [998, 294] width 473 height 492
click at [1211, 79] on icon at bounding box center [1214, 80] width 12 height 15
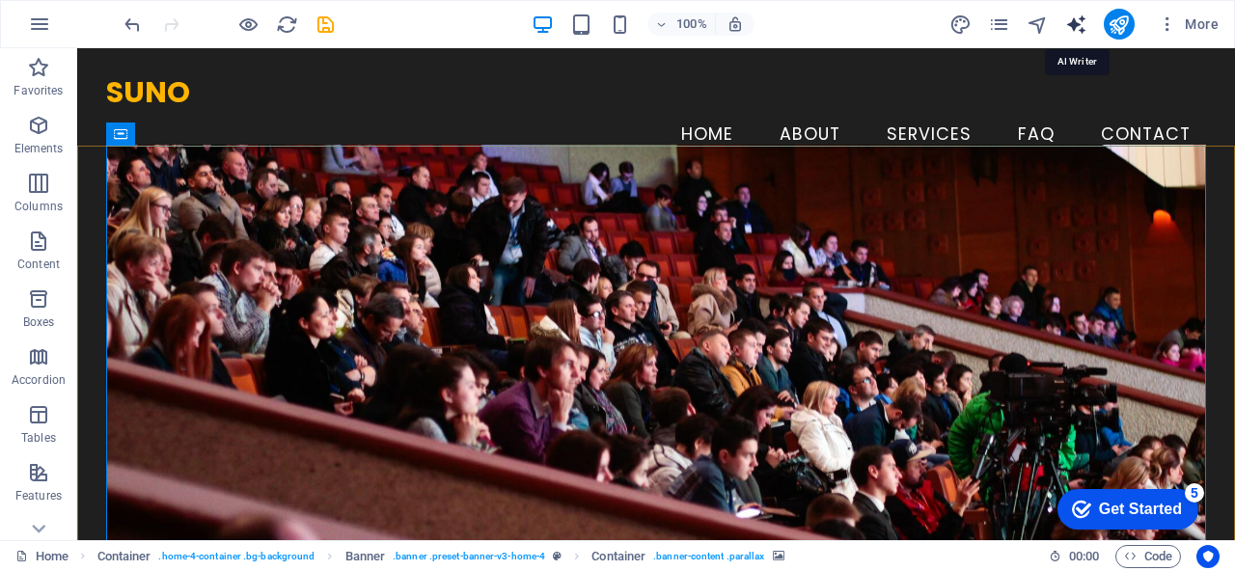
click at [1069, 21] on icon "text_generator" at bounding box center [1076, 25] width 22 height 22
select select "English"
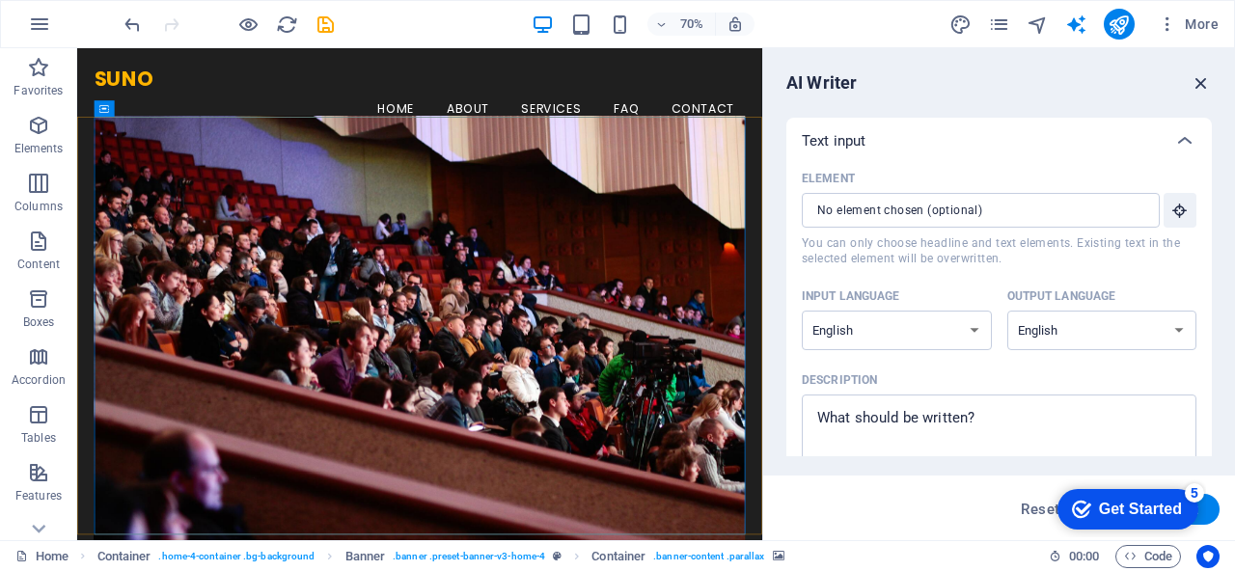
click at [1190, 83] on icon "button" at bounding box center [1200, 82] width 21 height 21
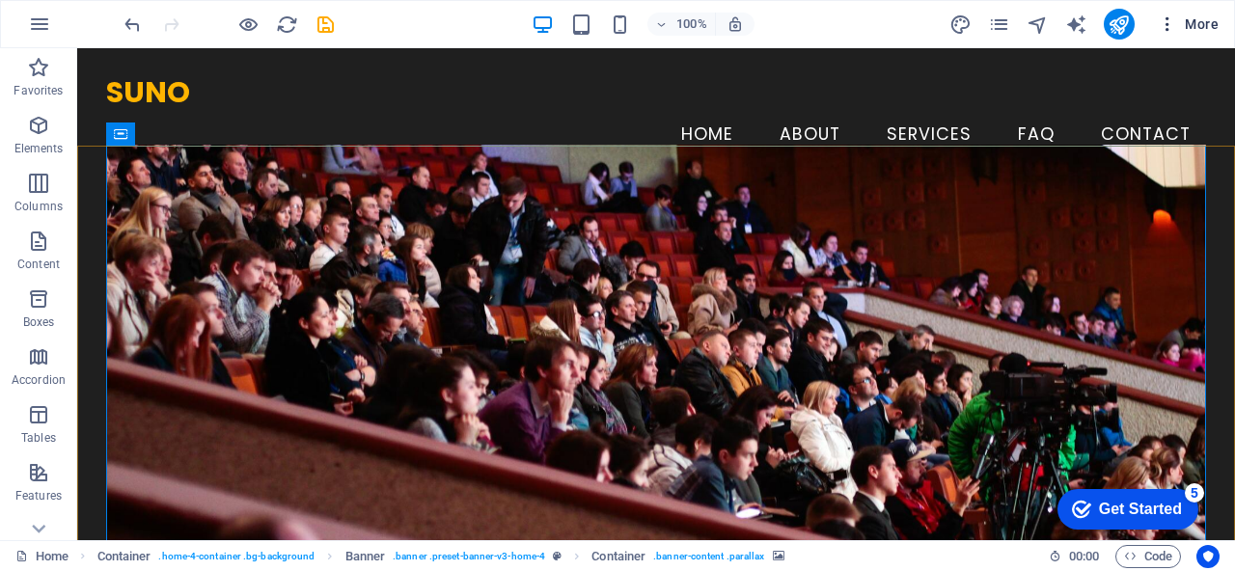
click at [1169, 23] on icon "button" at bounding box center [1167, 23] width 19 height 19
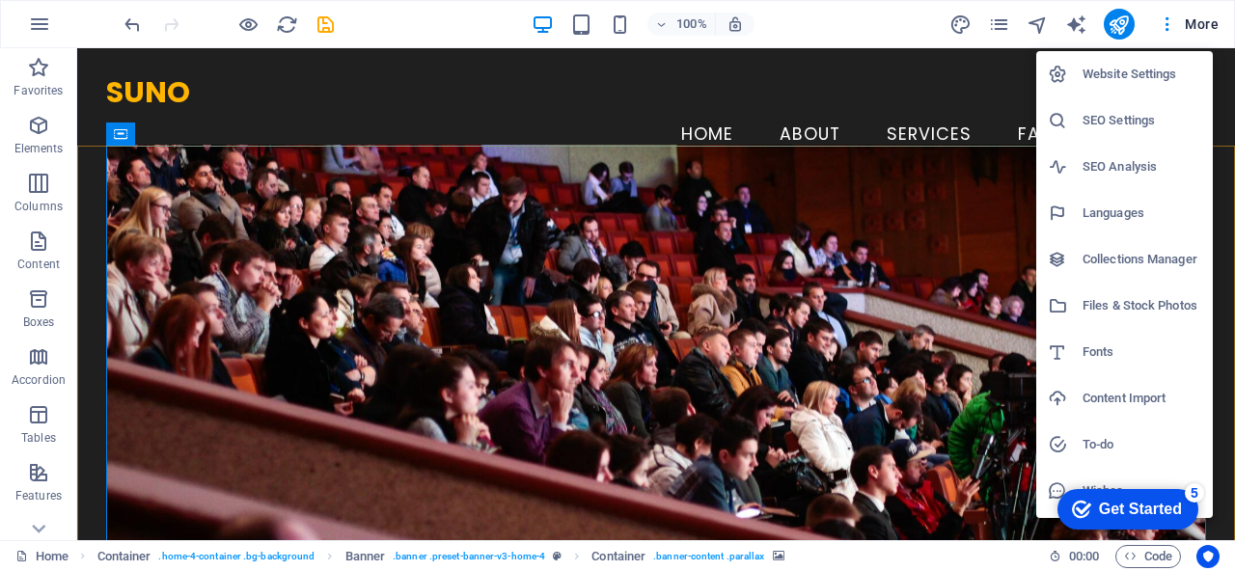
click at [994, 25] on div at bounding box center [617, 285] width 1235 height 571
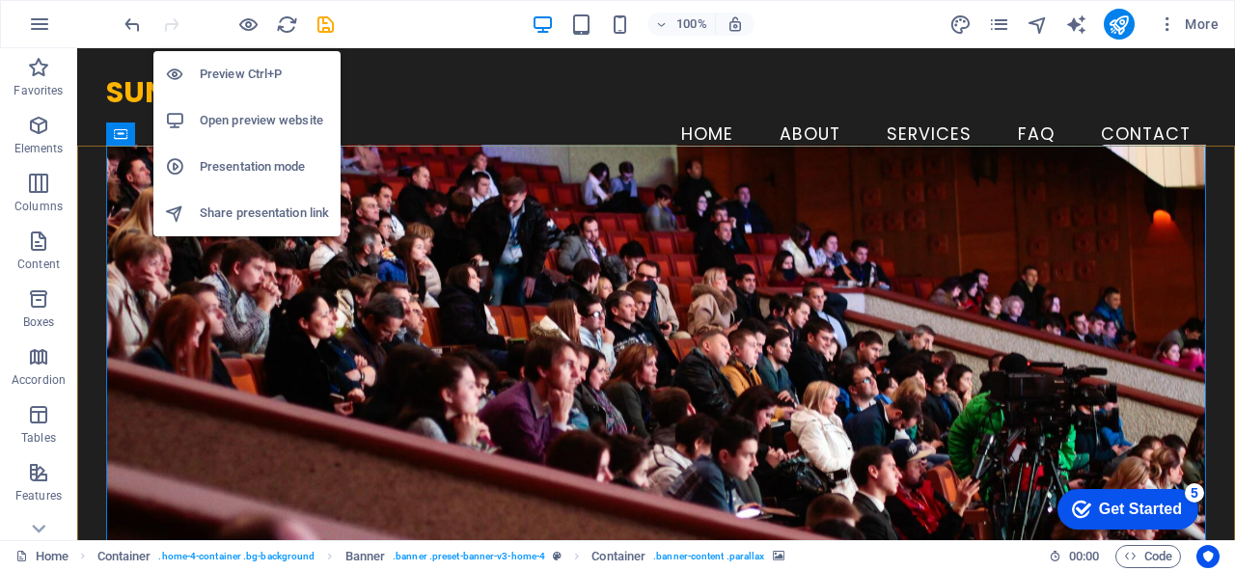
click at [244, 82] on h6 "Preview Ctrl+P" at bounding box center [264, 74] width 129 height 23
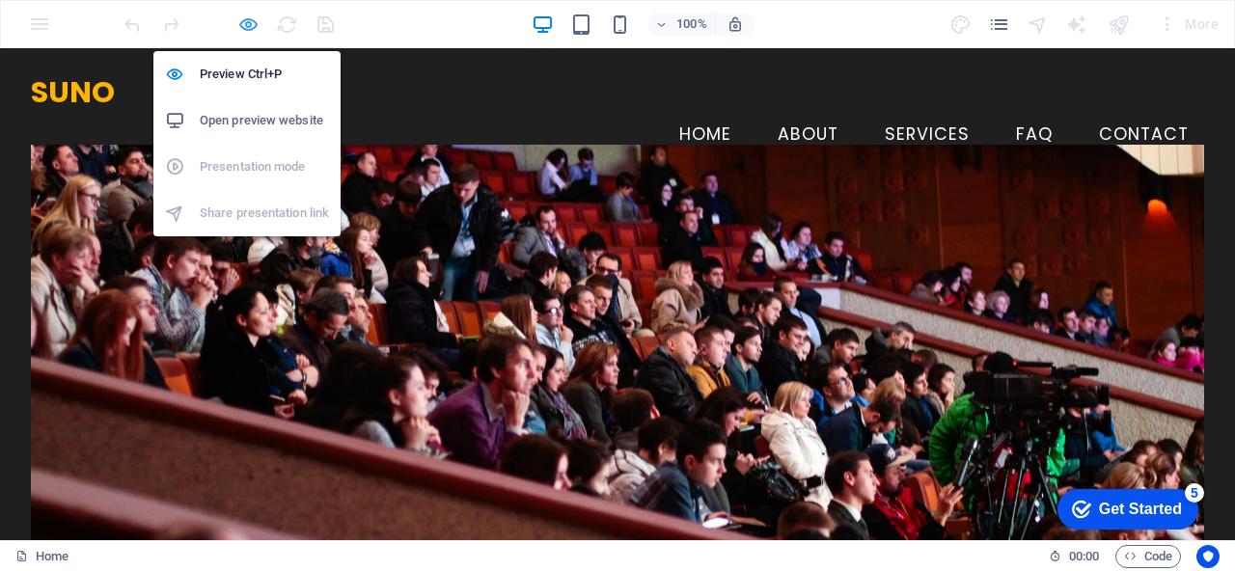
click at [247, 25] on icon "button" at bounding box center [248, 25] width 22 height 22
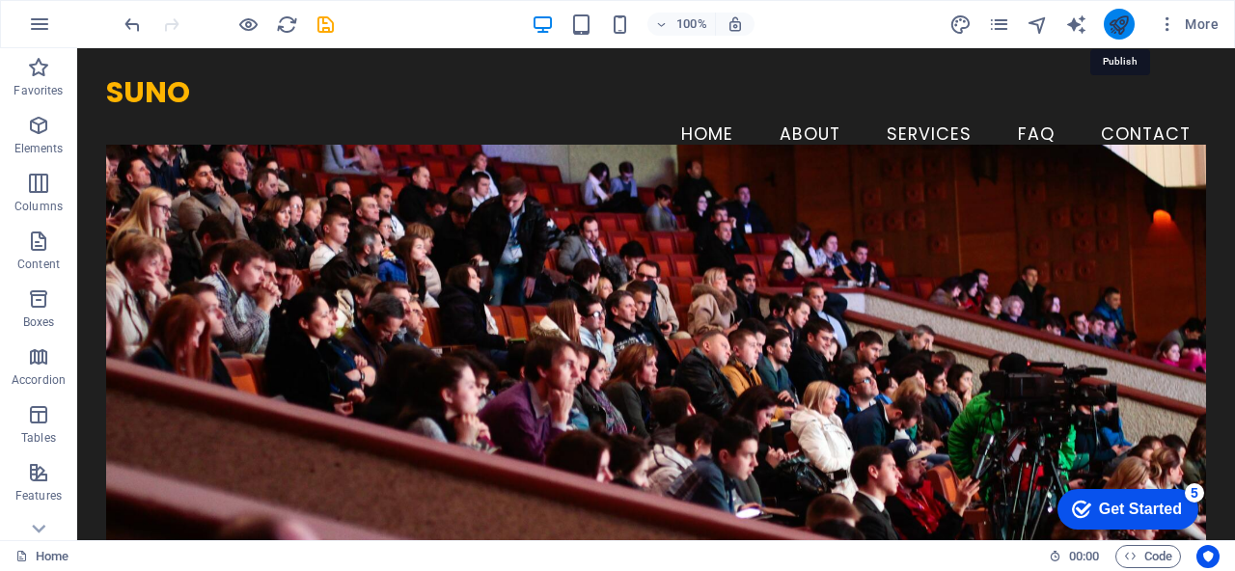
click at [1122, 19] on icon "publish" at bounding box center [1118, 25] width 22 height 22
